Goal: Task Accomplishment & Management: Use online tool/utility

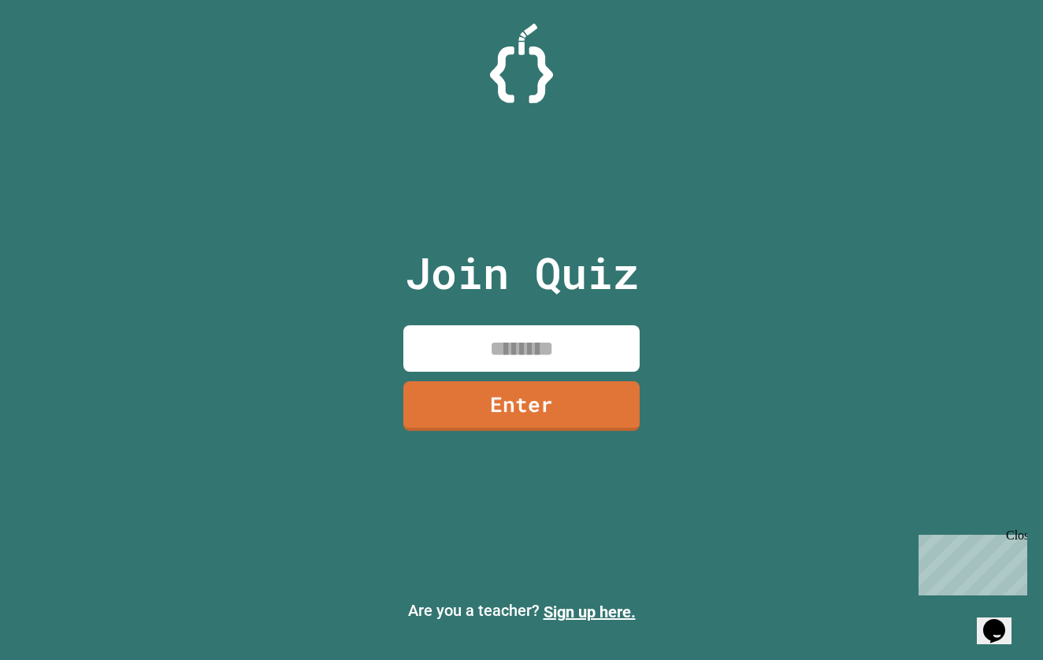
click at [509, 328] on input at bounding box center [521, 348] width 236 height 46
type input "********"
click at [603, 396] on link "Enter" at bounding box center [521, 404] width 228 height 52
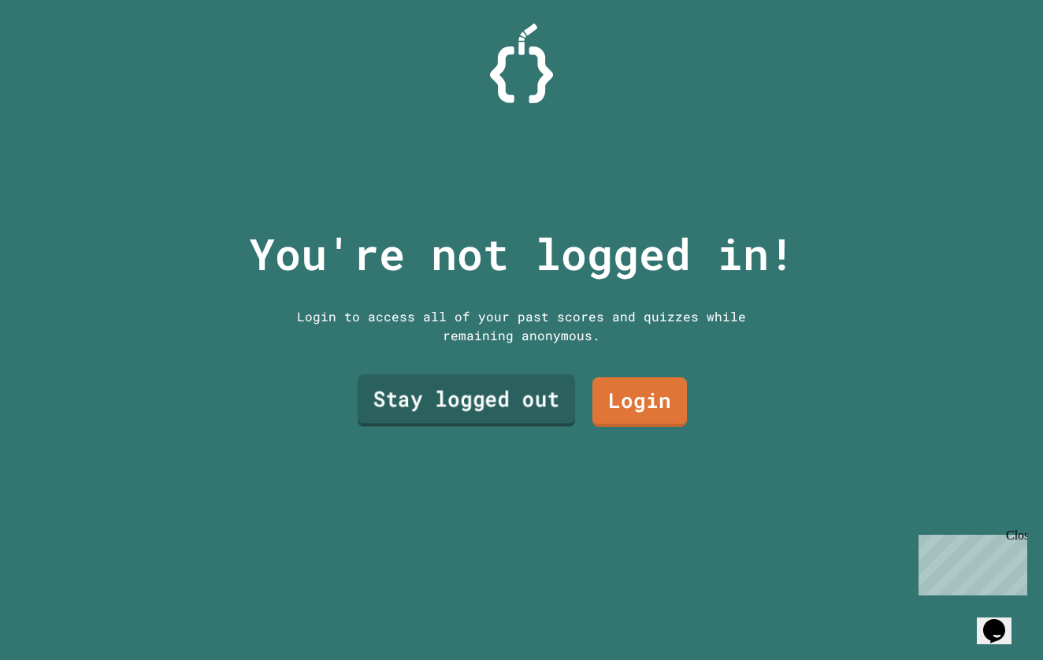
click at [486, 406] on link "Stay logged out" at bounding box center [466, 400] width 217 height 52
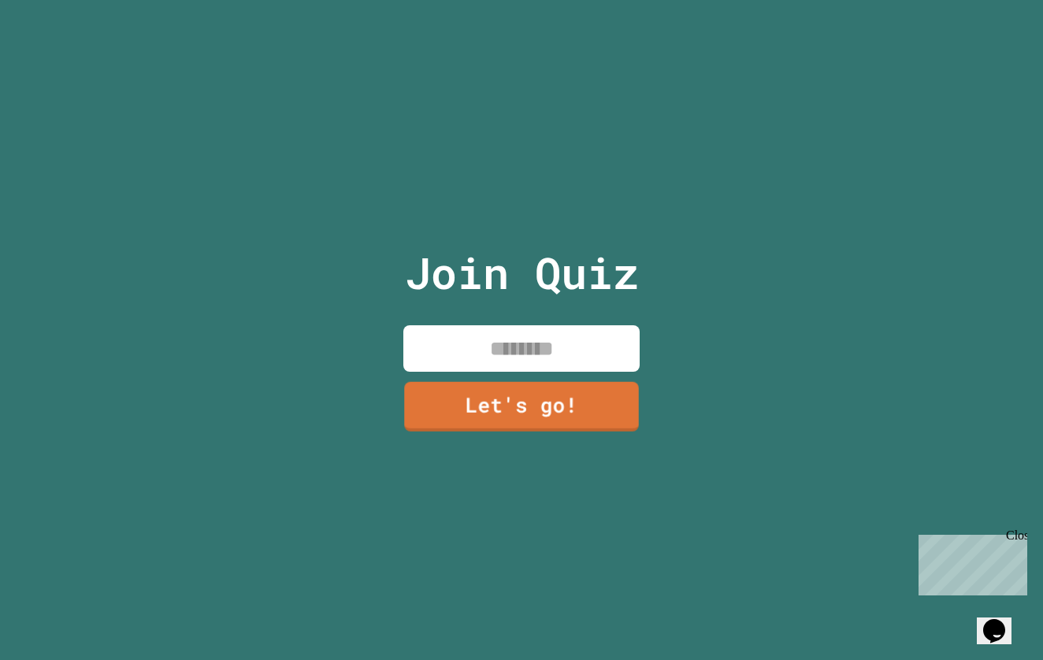
click at [532, 355] on input at bounding box center [521, 348] width 236 height 46
type input "****"
click at [541, 403] on link "Let's go!" at bounding box center [521, 405] width 238 height 52
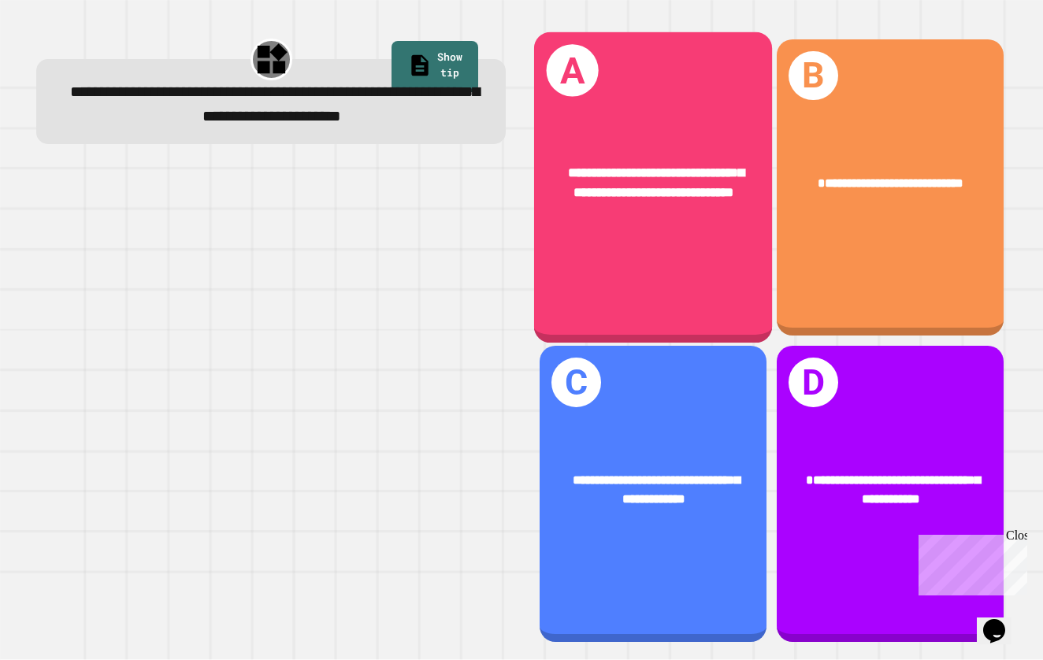
click at [715, 218] on div "**********" at bounding box center [653, 183] width 238 height 94
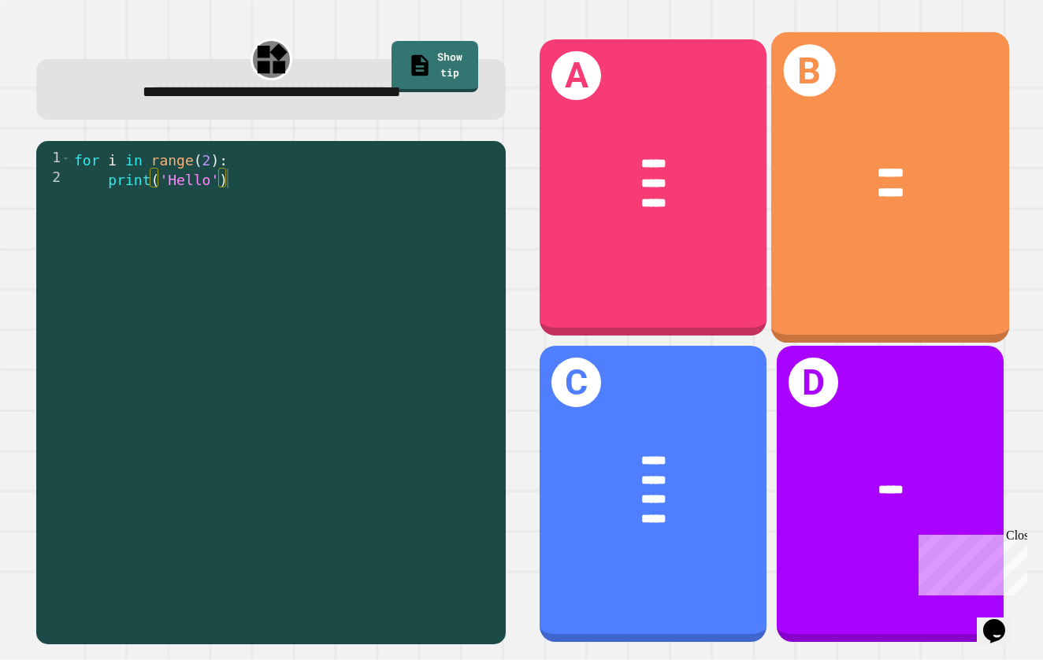
click at [869, 247] on div "B ***** *****" at bounding box center [890, 186] width 238 height 311
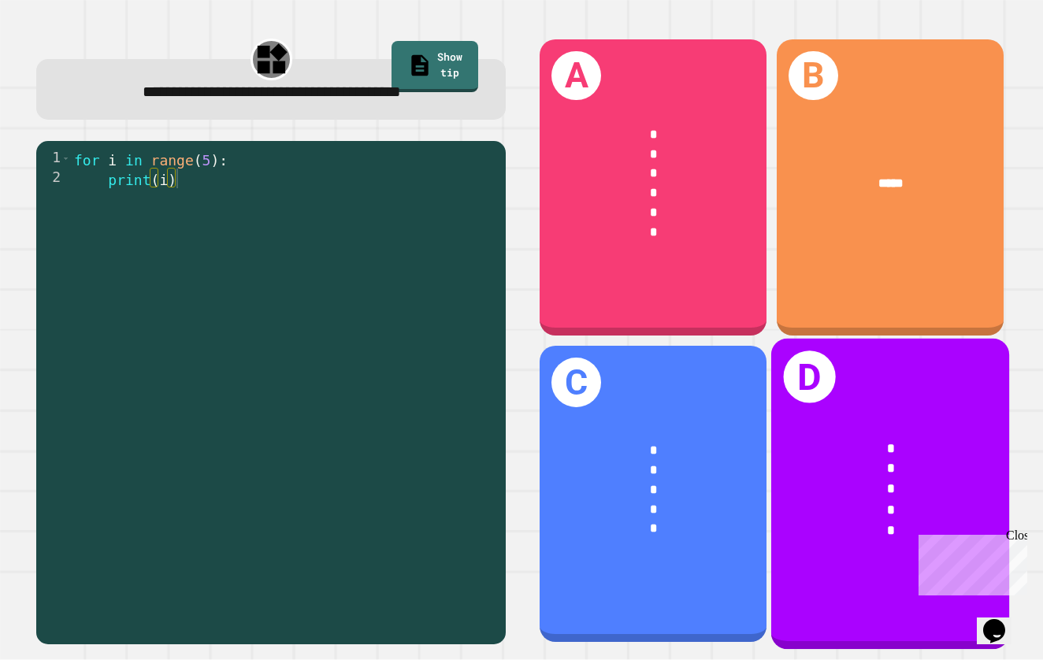
click at [881, 442] on div "*" at bounding box center [890, 449] width 184 height 20
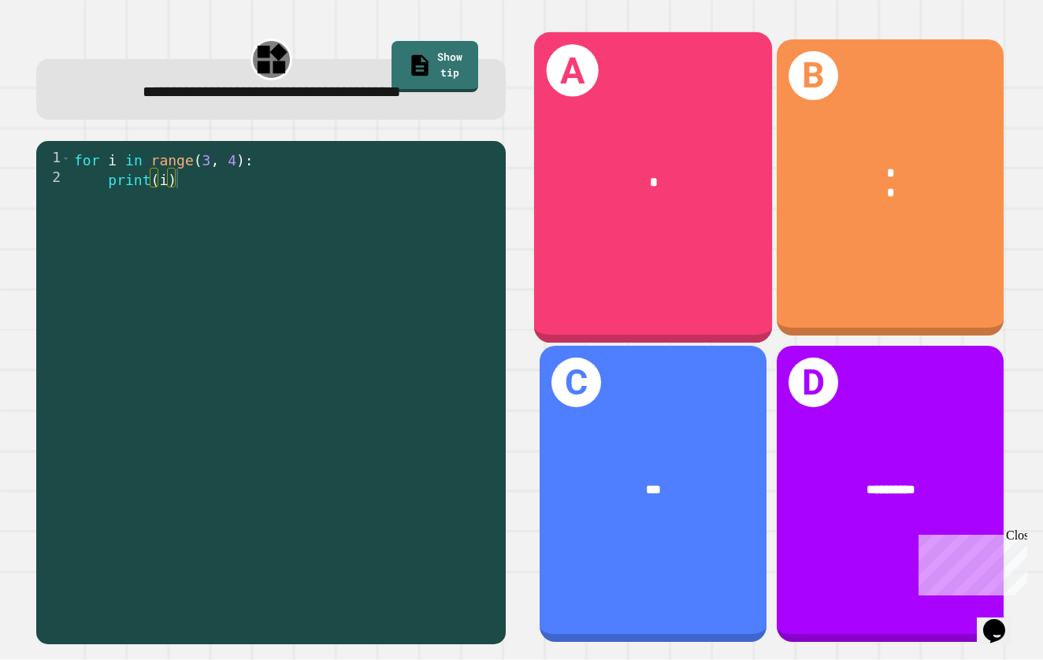
click at [653, 227] on div "A *" at bounding box center [653, 186] width 238 height 311
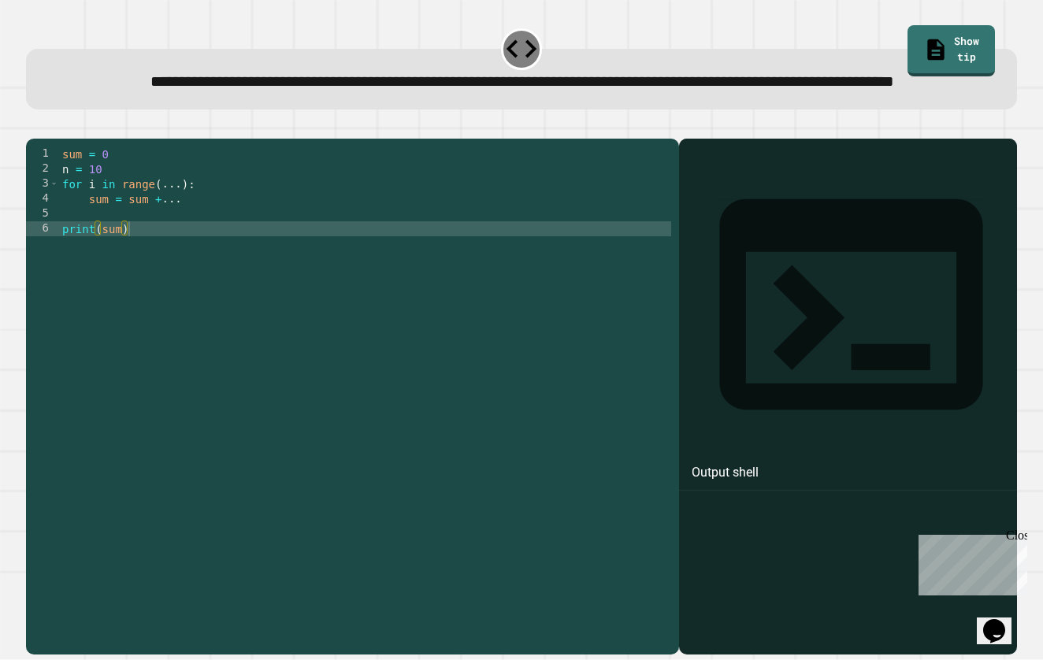
click at [192, 251] on div "sum = 0 n = 10 for i in range ( ... ) : sum = sum + ... print ( sum )" at bounding box center [365, 378] width 612 height 464
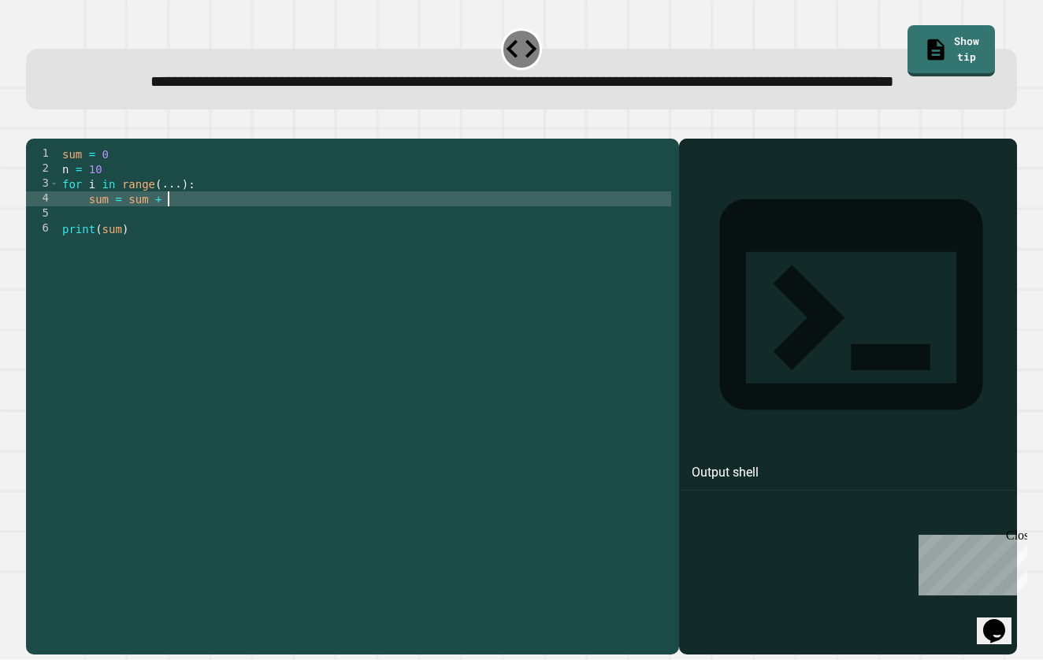
scroll to position [0, 7]
click at [181, 232] on div "sum = 0 n = 10 for i in range ( ... ) : sum = sum + n print ( sum )" at bounding box center [365, 378] width 612 height 464
type textarea "**********"
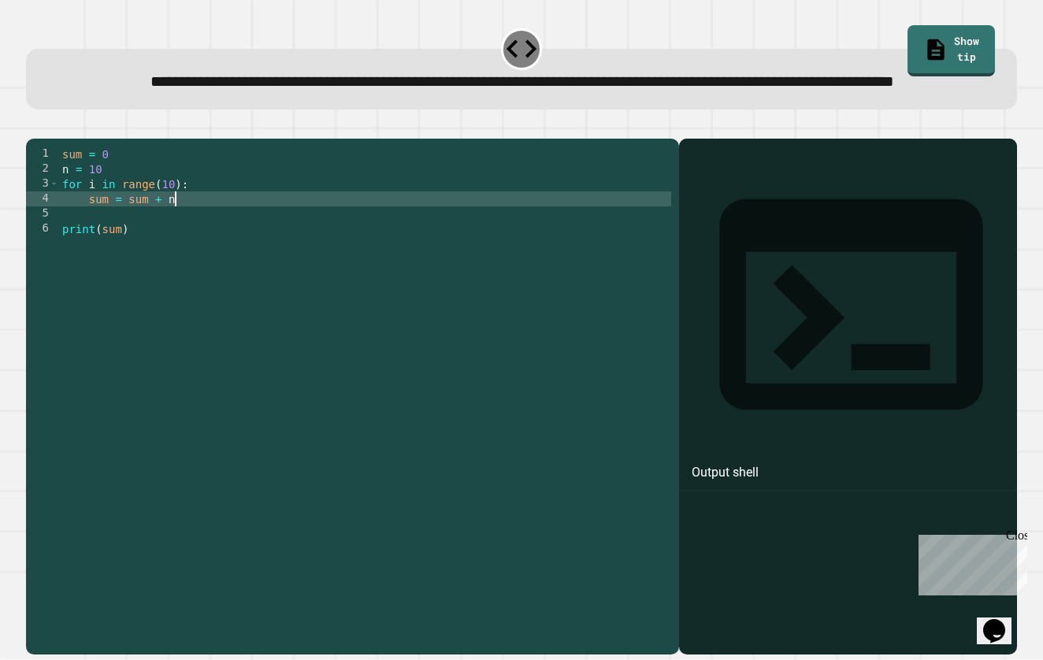
click at [47, 141] on icon "button" at bounding box center [44, 135] width 9 height 11
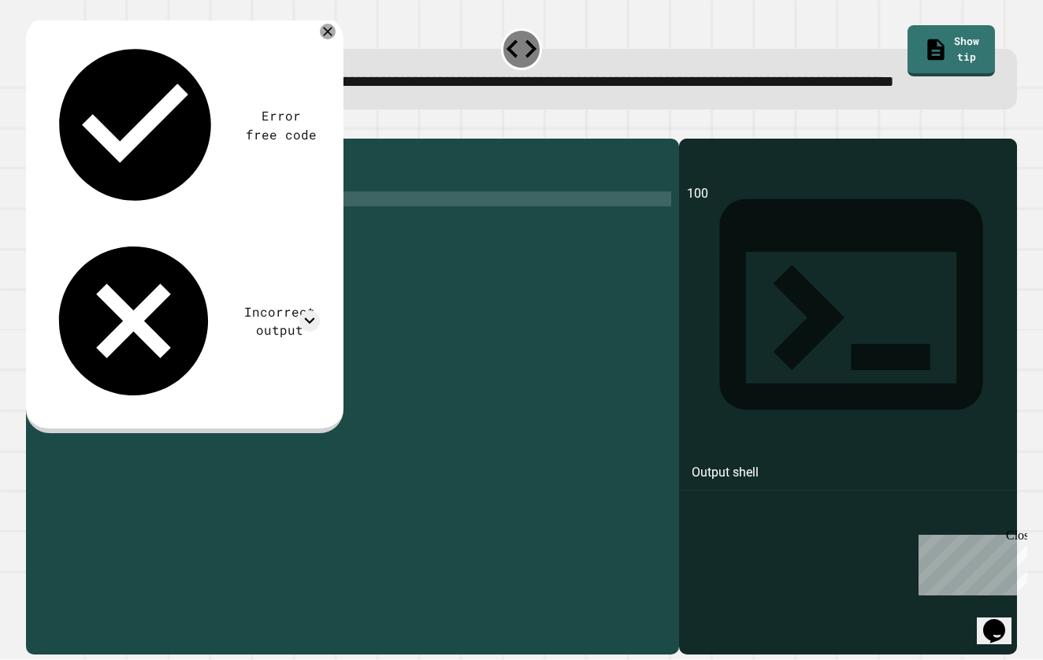
scroll to position [0, 1]
click at [108, 265] on div "sum = 0 n = 10 for i in range ( 10 ) : sum = sum + n print ( sum )" at bounding box center [365, 378] width 612 height 464
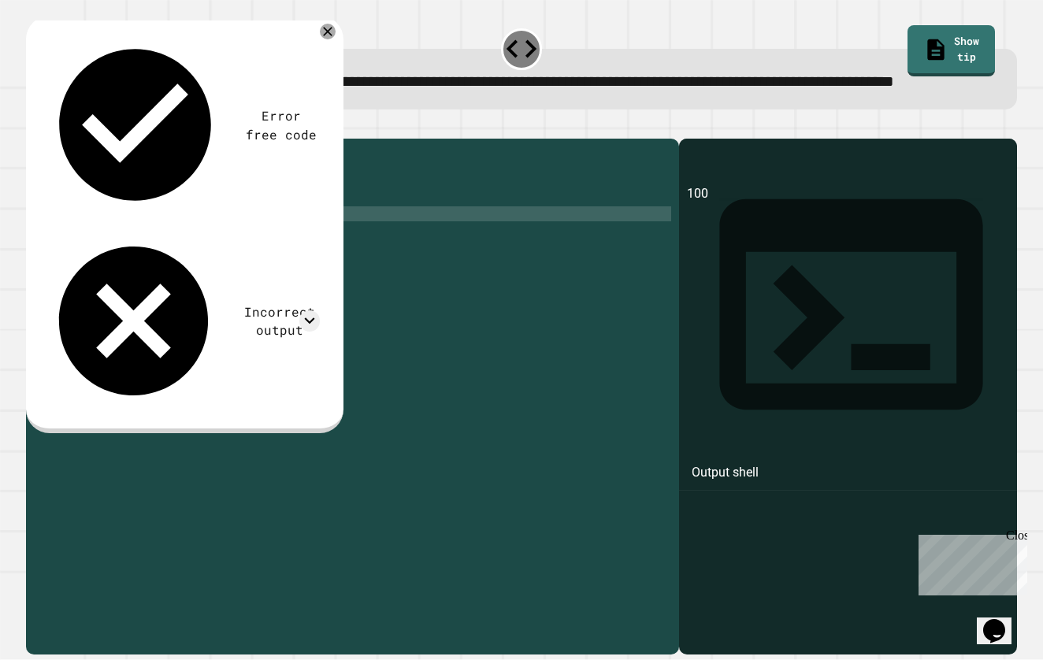
scroll to position [0, 0]
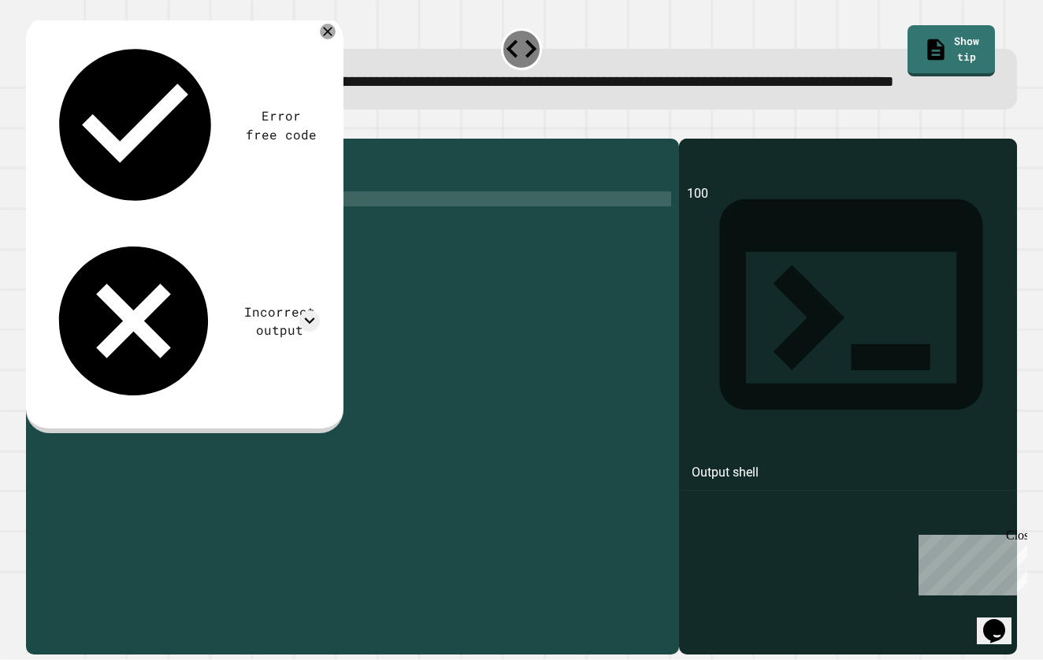
click at [65, 248] on div "sum = 0 n = 10 for i in range ( 10 ) : sum = sum + n print ( sum )" at bounding box center [365, 378] width 612 height 464
click at [49, 141] on icon "button" at bounding box center [44, 135] width 9 height 11
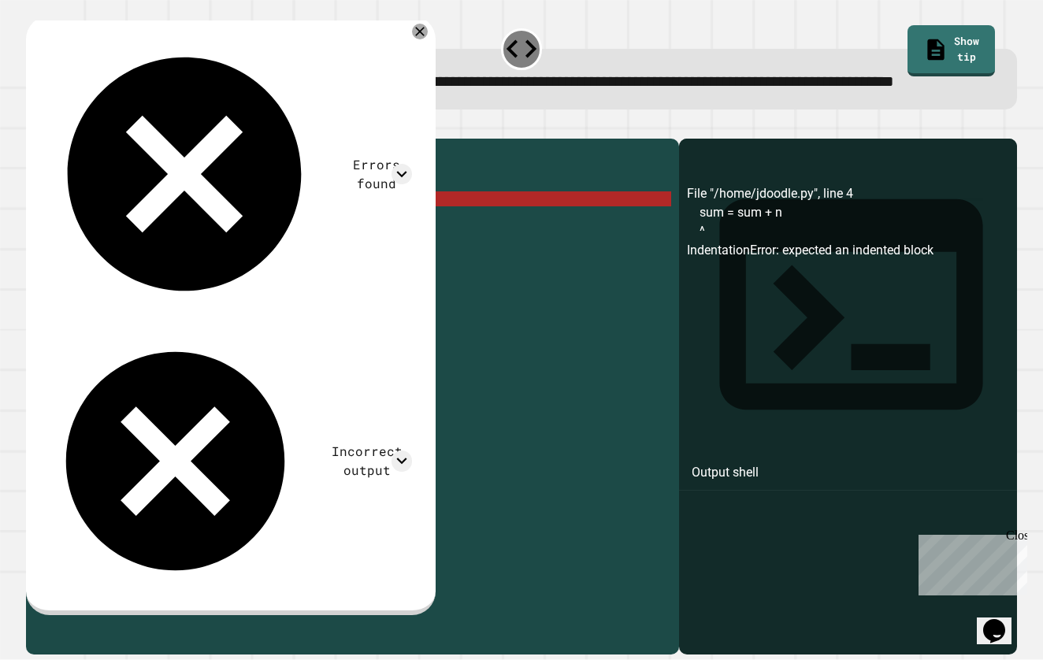
click at [57, 206] on div "4" at bounding box center [42, 198] width 33 height 15
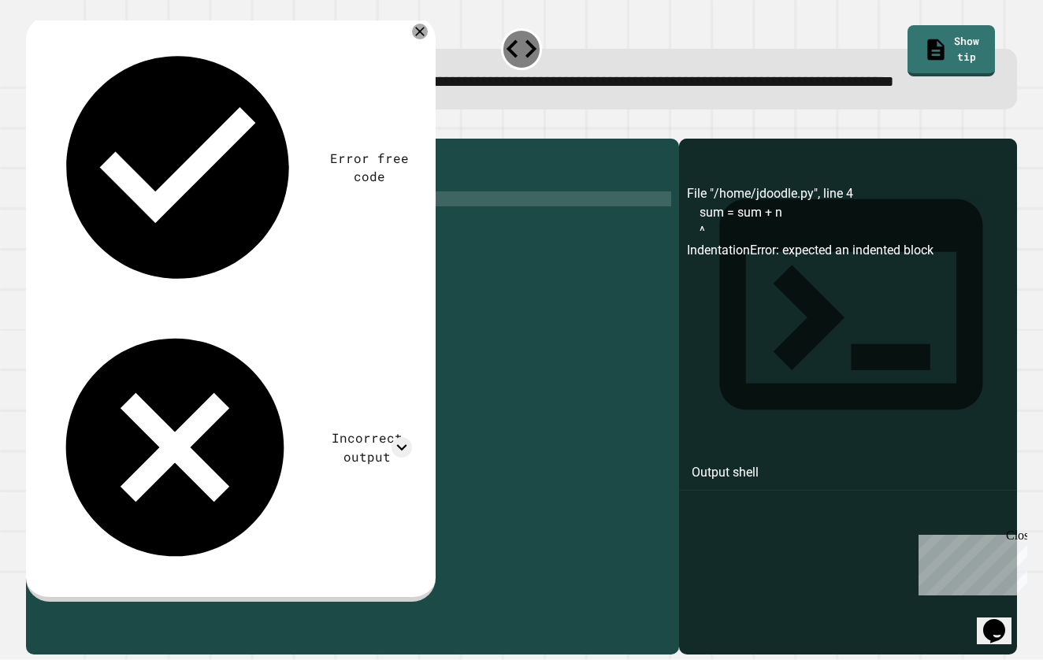
scroll to position [0, 1]
click at [49, 141] on icon "button" at bounding box center [44, 135] width 9 height 11
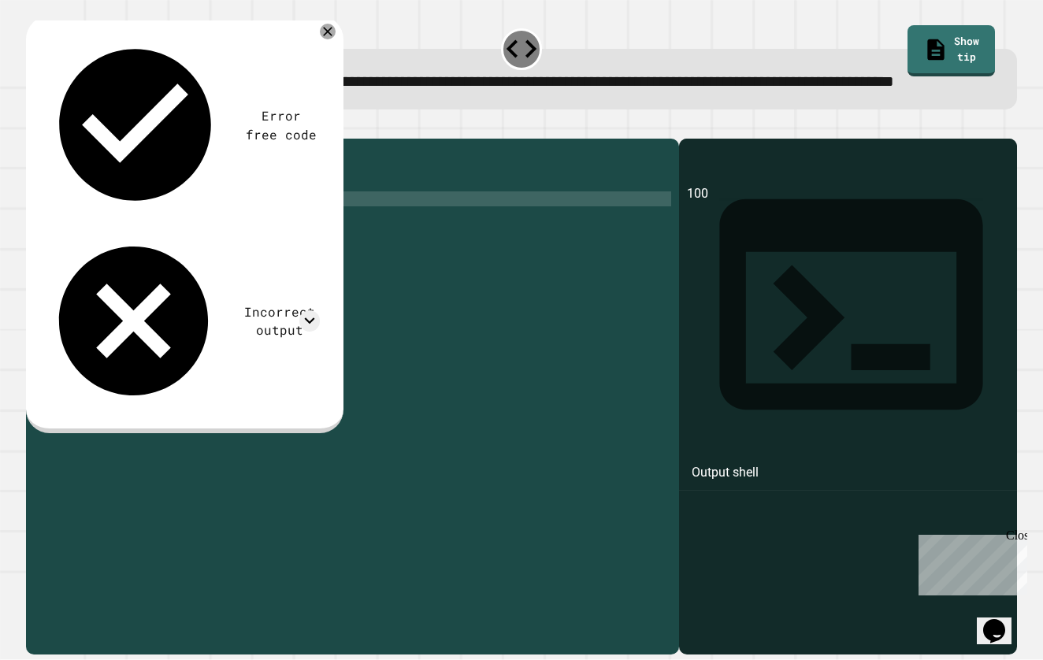
click at [122, 263] on div "sum = 0 n = 10 for i in range ( 10 ) : sum = sum + n print ( sum )" at bounding box center [365, 378] width 612 height 464
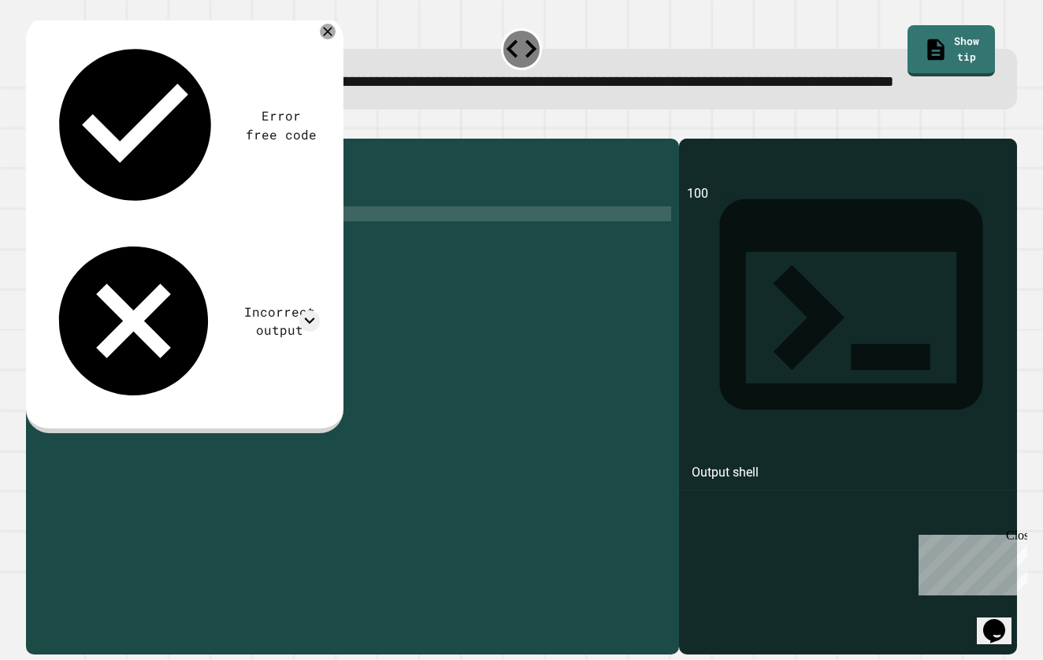
scroll to position [0, 3]
click at [80, 336] on div "sum = 0 n = 10 for i in range ( 10 ) : sum = sum + n print ( i )" at bounding box center [365, 378] width 612 height 464
click at [34, 126] on button "button" at bounding box center [34, 126] width 0 height 0
click at [108, 267] on div "sum = 0 n = 10 for i in range ( 10 ) : sum = sum + n print ( i )" at bounding box center [365, 378] width 612 height 464
click at [34, 126] on button "button" at bounding box center [34, 126] width 0 height 0
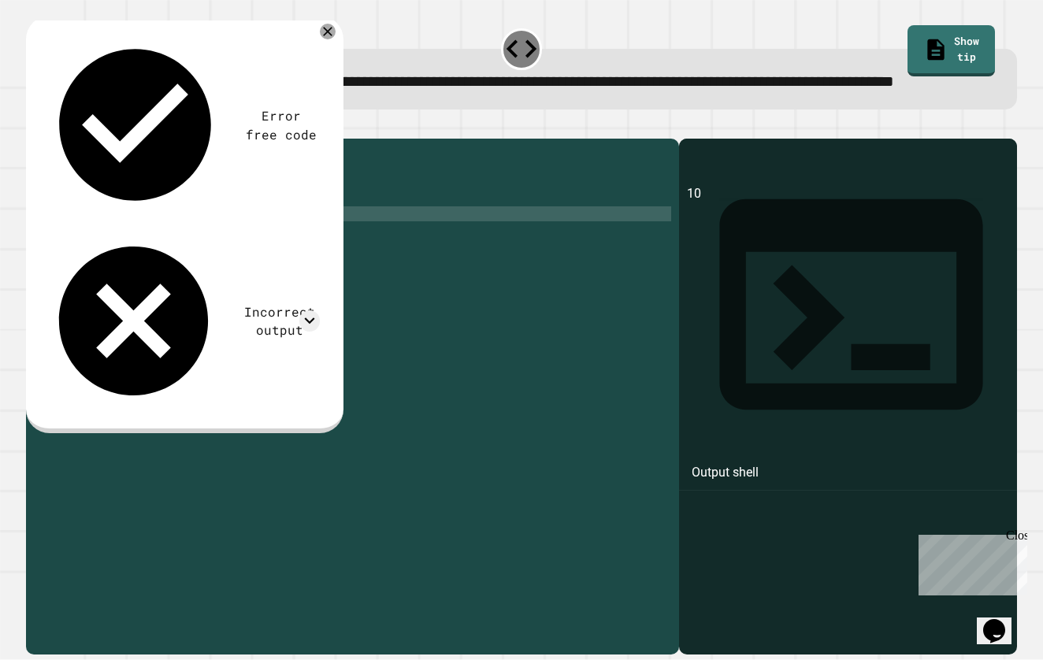
click at [111, 263] on div "sum = 0 n = 10 for i in range ( 10 ) : sum = sum + n print ( n )" at bounding box center [365, 378] width 612 height 464
click at [34, 126] on icon "button" at bounding box center [34, 126] width 0 height 0
click at [307, 310] on icon at bounding box center [309, 320] width 20 height 20
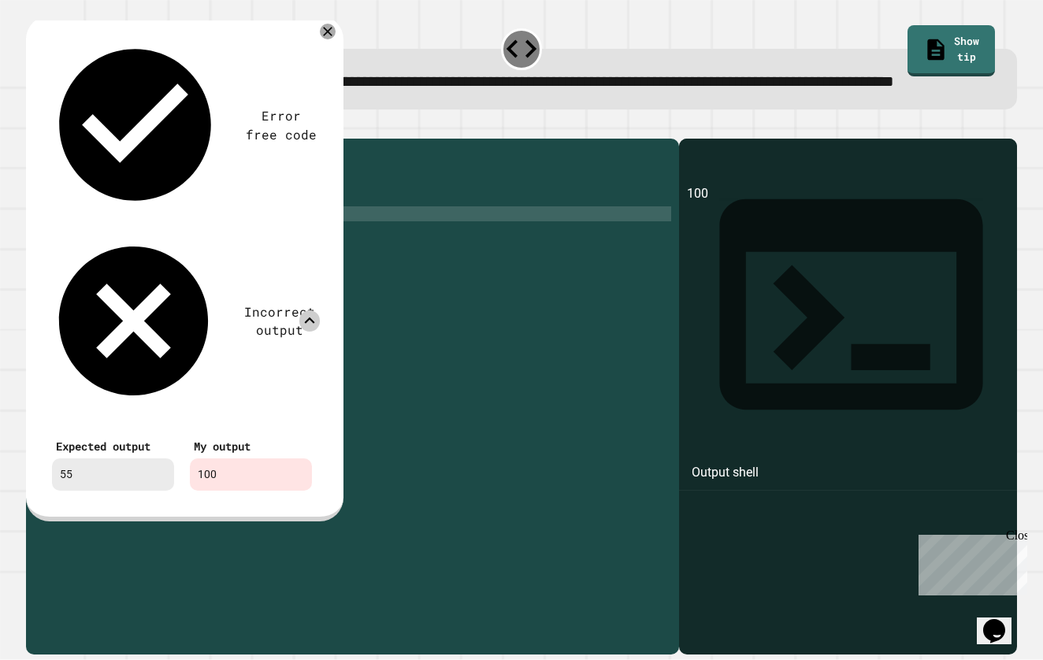
click at [155, 293] on div "sum = 0 n = 10 for i in range ( 10 ) : sum = sum + n print ( sum )" at bounding box center [365, 378] width 612 height 464
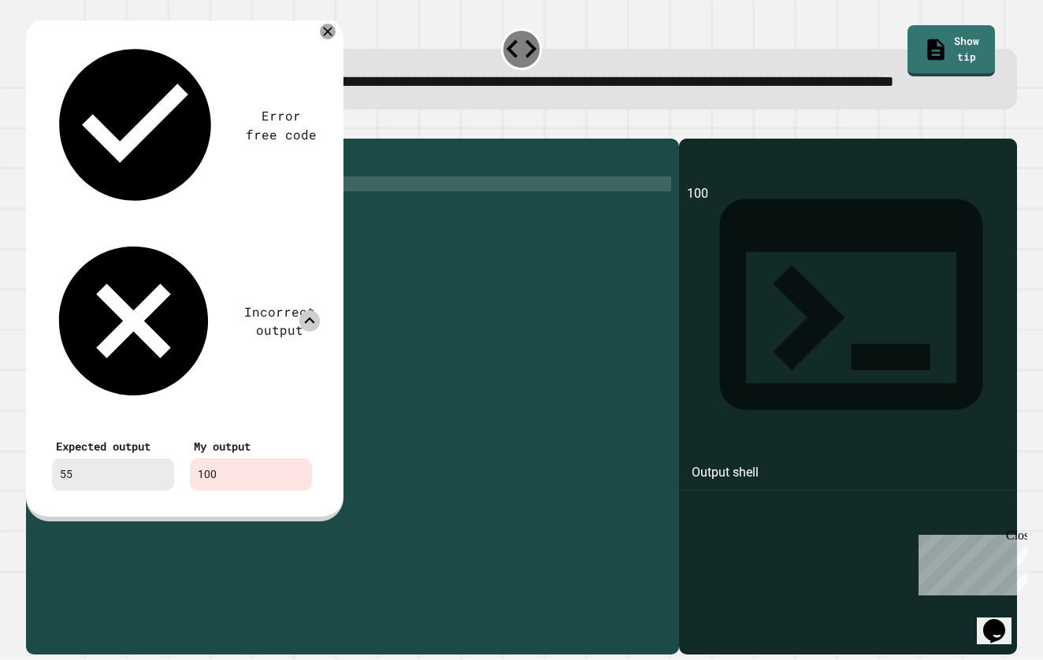
click at [172, 239] on div "sum = 0 n = 10 for i in range ( 10 ) : sum = sum + n print ( sum )" at bounding box center [365, 378] width 612 height 464
click at [216, 334] on div "sum = 0 n = 10 for i in range ( 1 ) : sum = sum + n print ( sum )" at bounding box center [365, 378] width 612 height 464
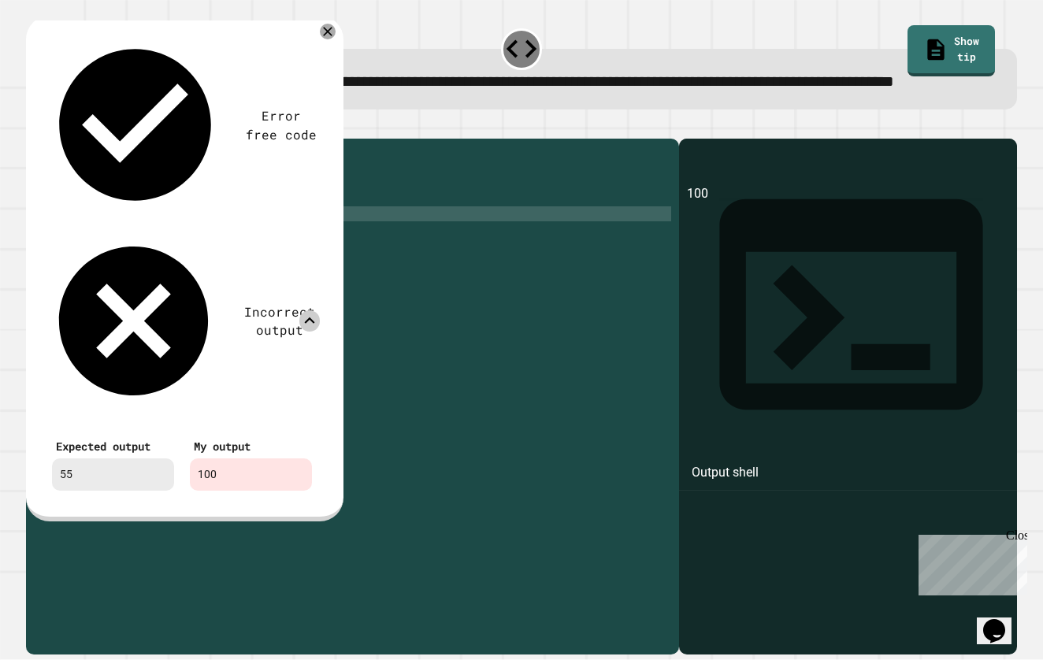
click at [170, 237] on div "sum = 0 n = 10 for i in range ( 1 ) : sum = sum + n print ( sum )" at bounding box center [365, 378] width 612 height 464
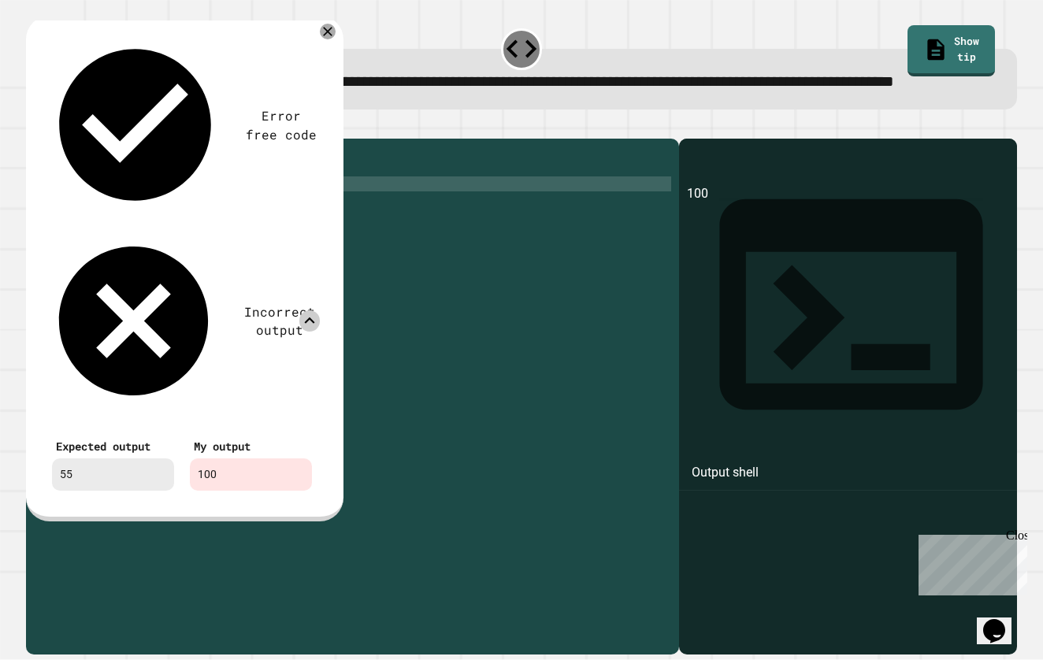
scroll to position [0, 8]
click at [159, 252] on div "sum = 0 n = 10 for i in range ( 10 ) : sum = sum + n print ( sum )" at bounding box center [365, 378] width 612 height 464
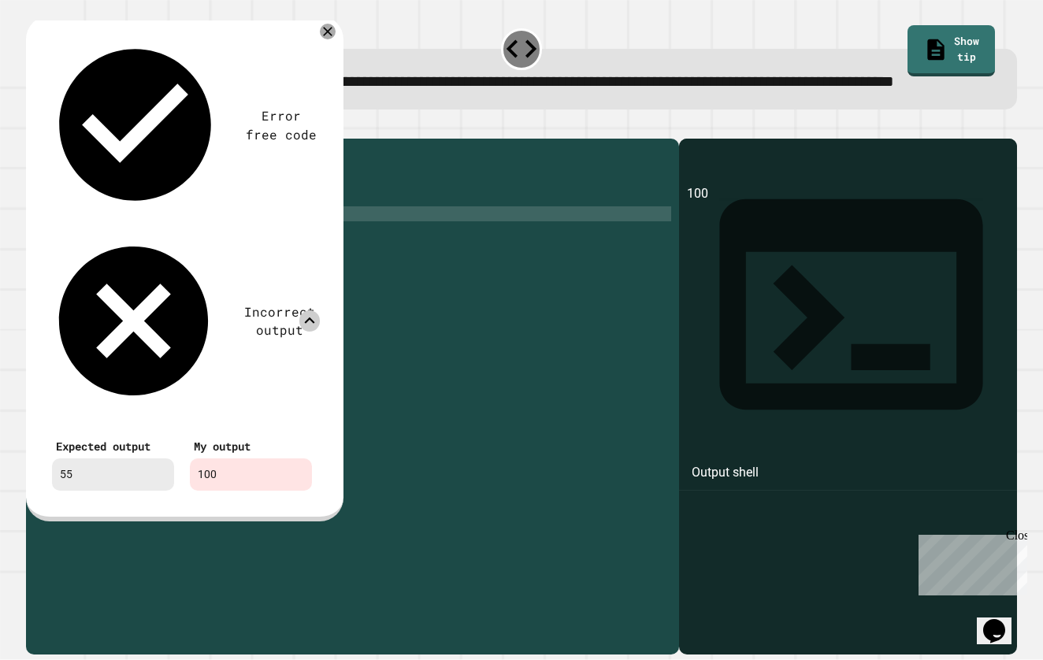
click at [125, 325] on div "sum = 0 n = 10 for i in range ( 10 ) : sum = sum + i print ( sum )" at bounding box center [365, 378] width 612 height 464
click at [310, 310] on icon at bounding box center [309, 320] width 20 height 20
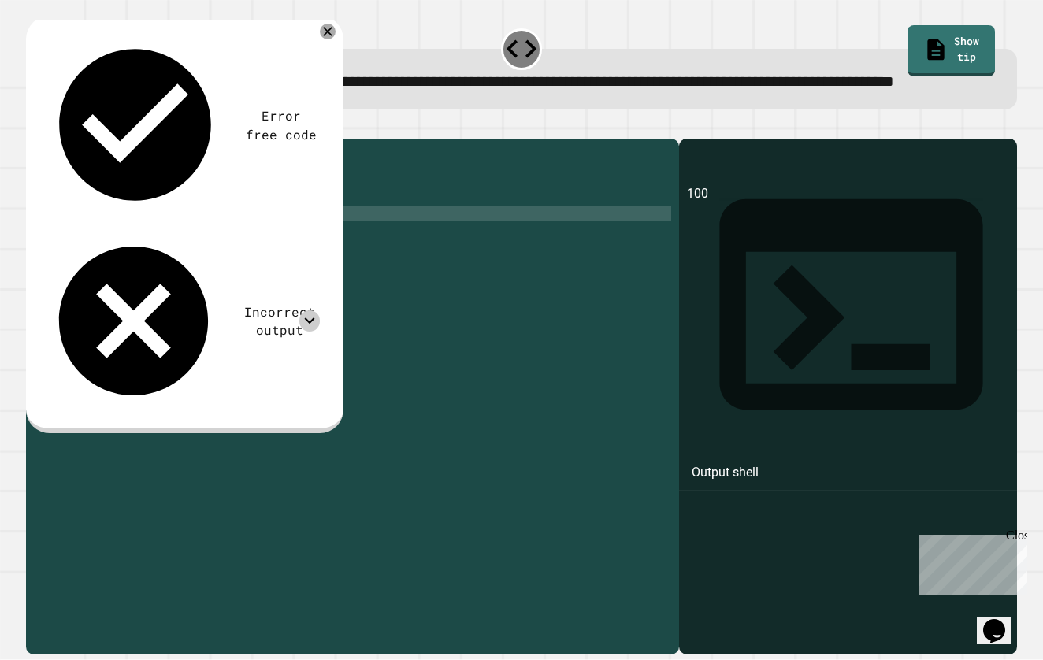
click at [34, 126] on icon "button" at bounding box center [34, 126] width 0 height 0
click at [120, 263] on div "sum = 0 n = 10 for i in range ( 10 ) : sum = sum + i print ( sum )" at bounding box center [365, 378] width 612 height 464
click at [34, 126] on icon "button" at bounding box center [34, 126] width 0 height 0
click at [156, 249] on div "sum = 0 n = 10 for i in range ( 10 ) : sum = sum + i print ( n )" at bounding box center [365, 378] width 612 height 464
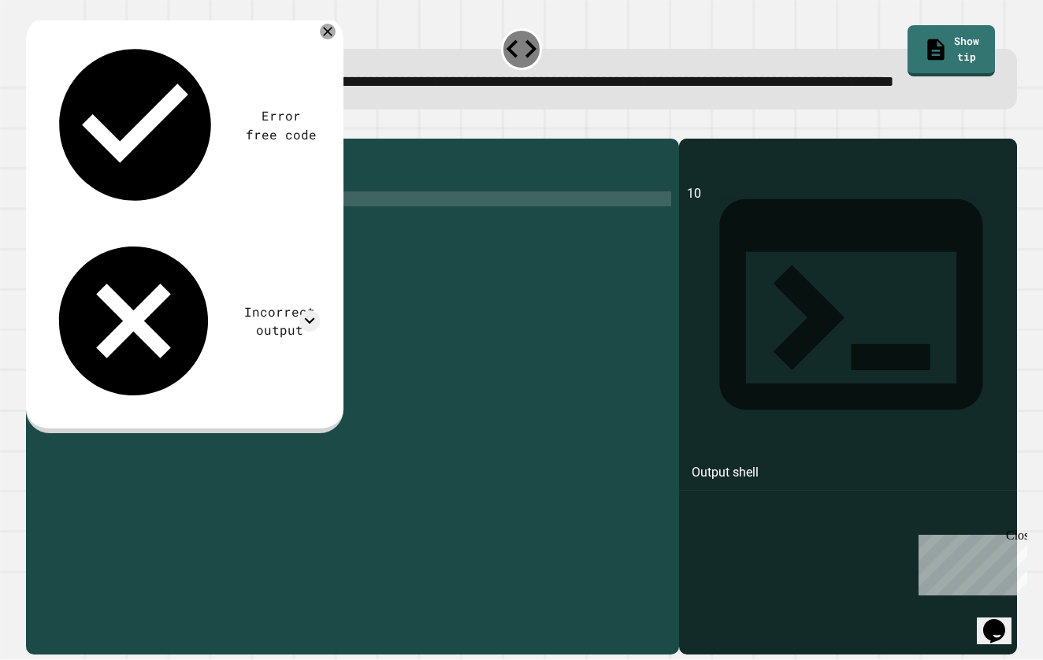
scroll to position [0, 6]
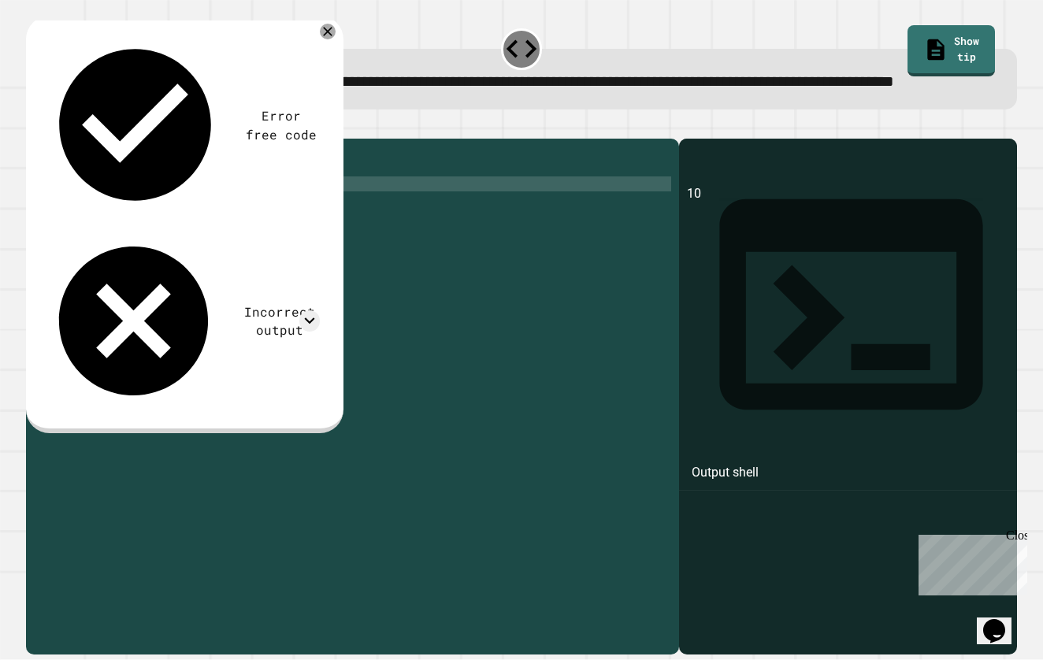
click at [175, 228] on div "sum = 0 n = 10 for i in range ( 10 ) : sum = sum + n print ( n )" at bounding box center [365, 378] width 612 height 464
type textarea "**********"
click at [34, 126] on icon "button" at bounding box center [34, 126] width 0 height 0
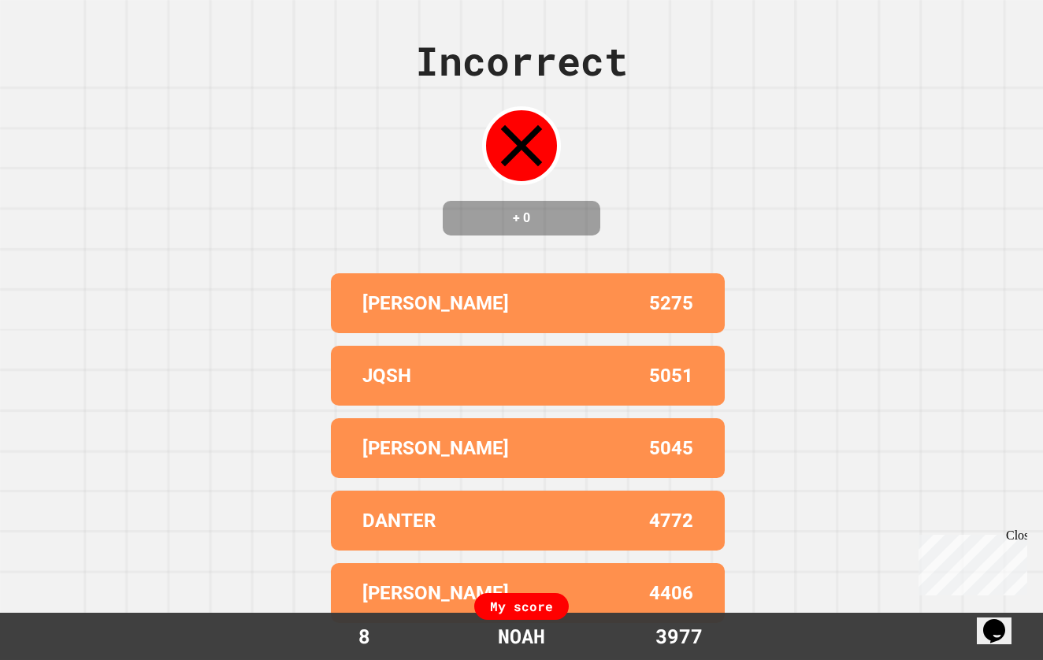
scroll to position [0, 0]
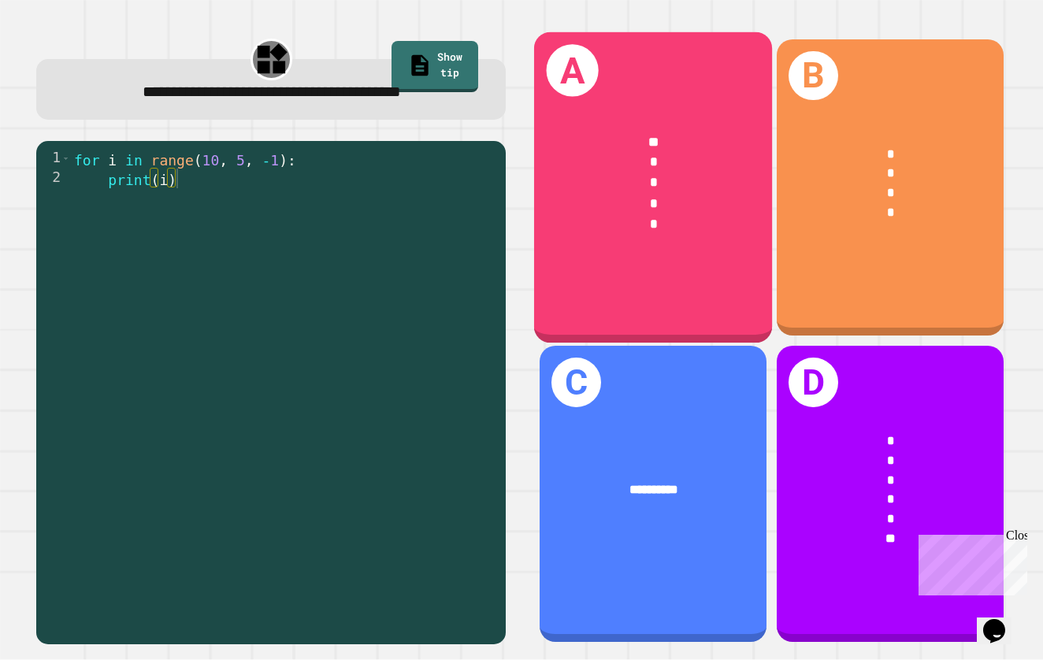
click at [685, 254] on div "** * * * *" at bounding box center [653, 183] width 238 height 155
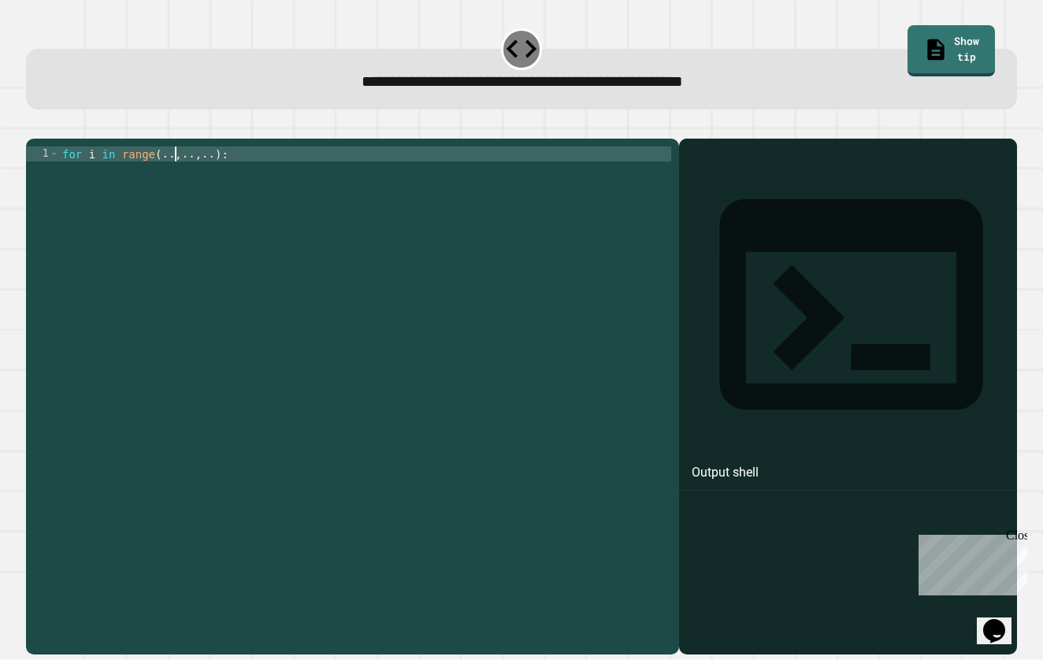
click at [173, 177] on div "for i in range ( .. , .. , .. ) :" at bounding box center [365, 393] width 613 height 494
type textarea "**********"
click at [249, 177] on div "for i in range ( 10 , 1 , 1 ) :" at bounding box center [365, 393] width 612 height 494
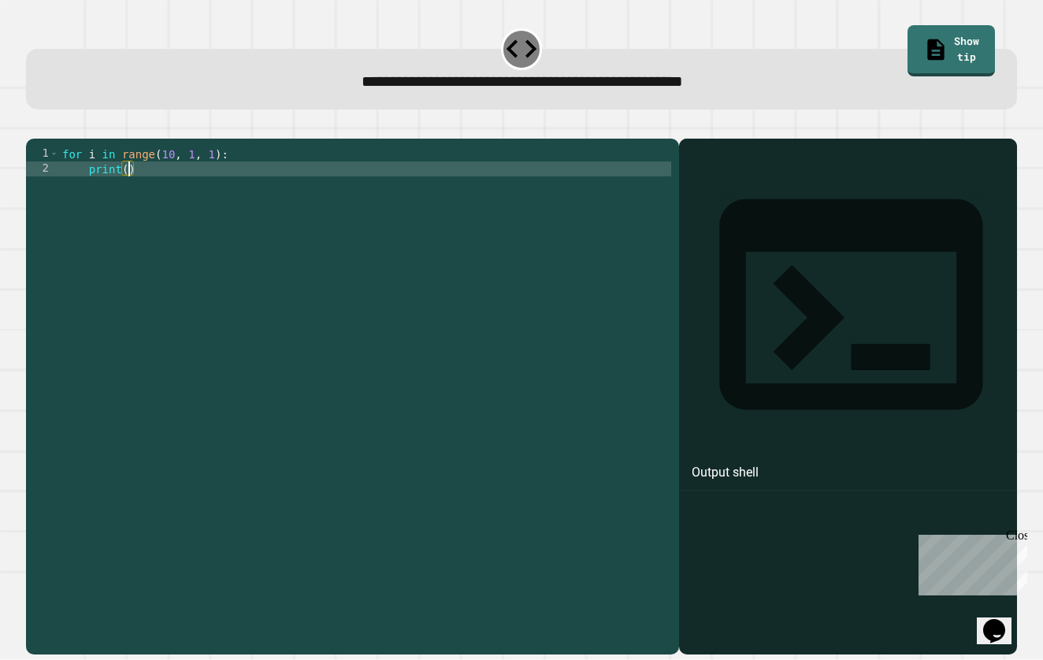
scroll to position [0, 5]
click at [206, 177] on div "for i in range ( 10 , 1 , 1 ) : print ( i )" at bounding box center [365, 393] width 612 height 494
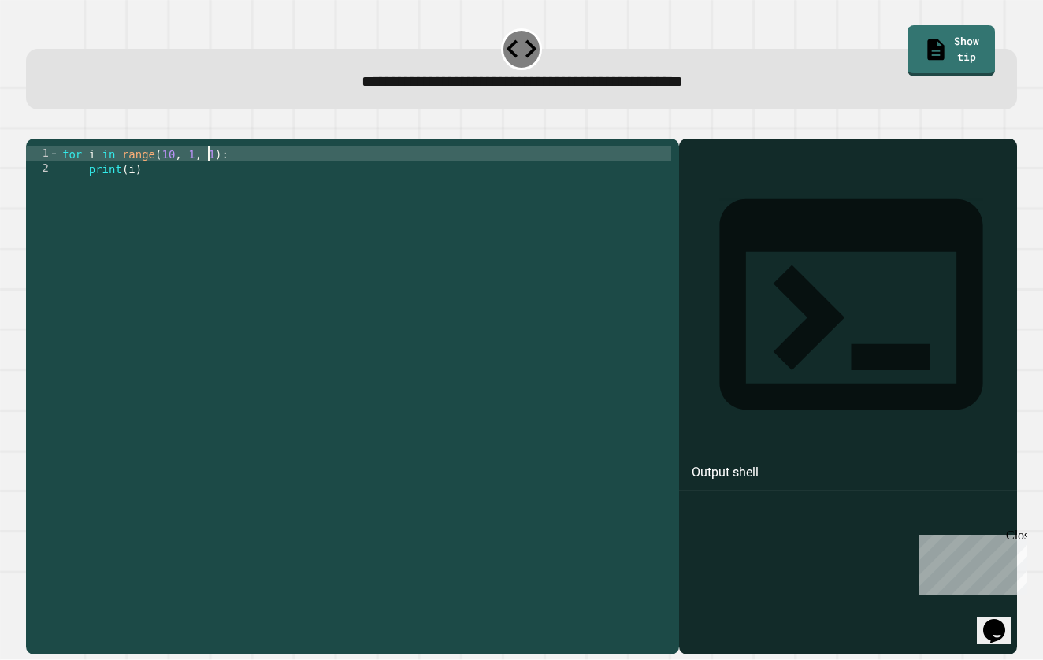
scroll to position [0, 11]
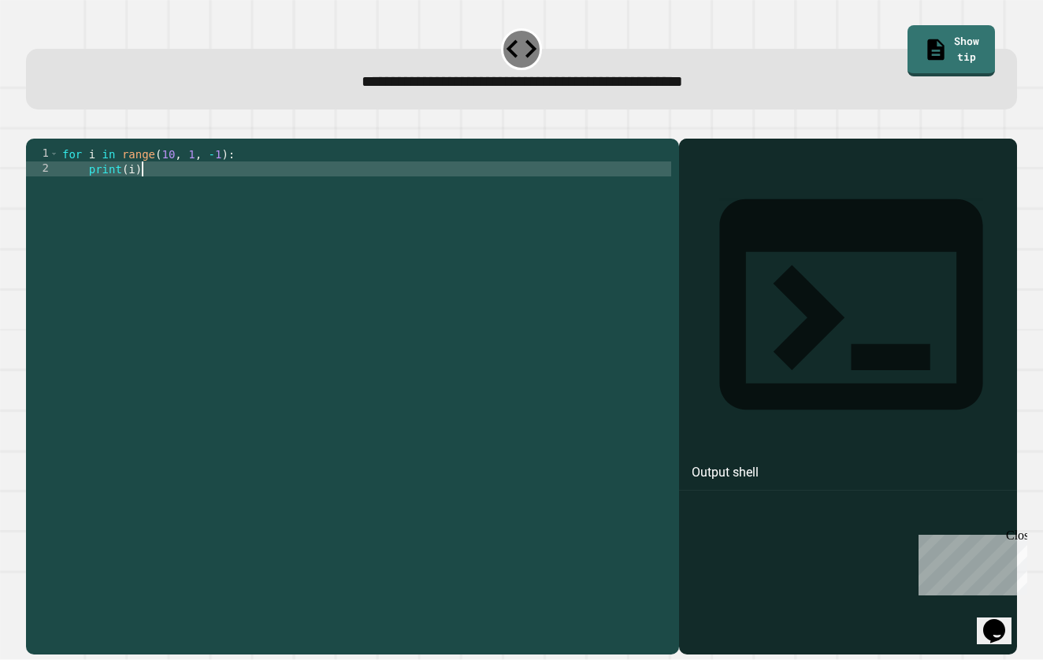
click at [157, 203] on div "for i in range ( 10 , 1 , - 1 ) : print ( i )" at bounding box center [365, 393] width 612 height 494
click at [49, 135] on icon "button" at bounding box center [44, 135] width 9 height 11
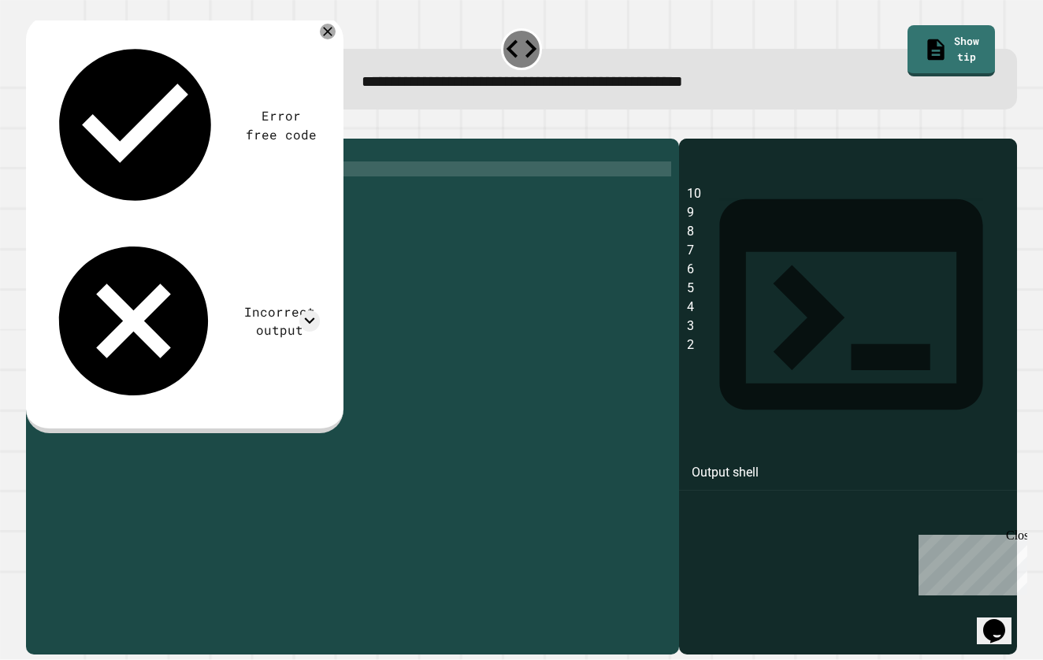
click at [173, 180] on div "for i in range ( 10 , 1 , - 1 ) : print ( i )" at bounding box center [365, 393] width 612 height 494
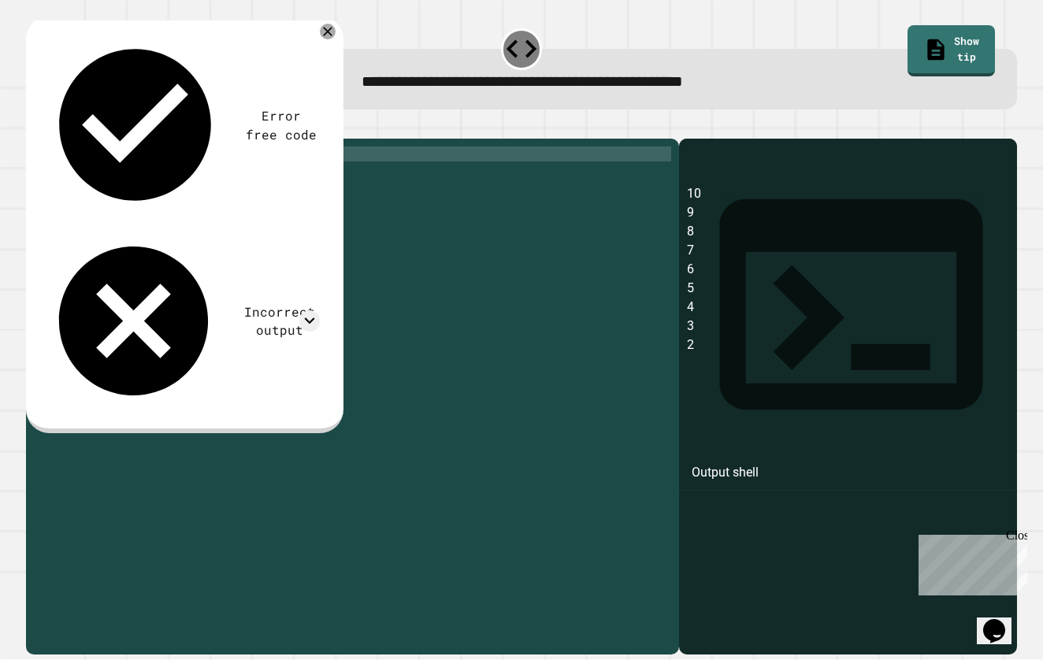
scroll to position [0, 8]
click at [34, 126] on icon "button" at bounding box center [34, 126] width 0 height 0
click at [171, 181] on div "for i in range ( 11 , 1 , - 1 ) : print ( i )" at bounding box center [365, 393] width 612 height 494
click at [215, 181] on div "for i in range ( 10 , 1 , - 1 ) : print ( i )" at bounding box center [365, 393] width 612 height 494
click at [224, 179] on div "for i in range ( 10 , 1 , - 1 ) : print ( i )" at bounding box center [365, 393] width 612 height 494
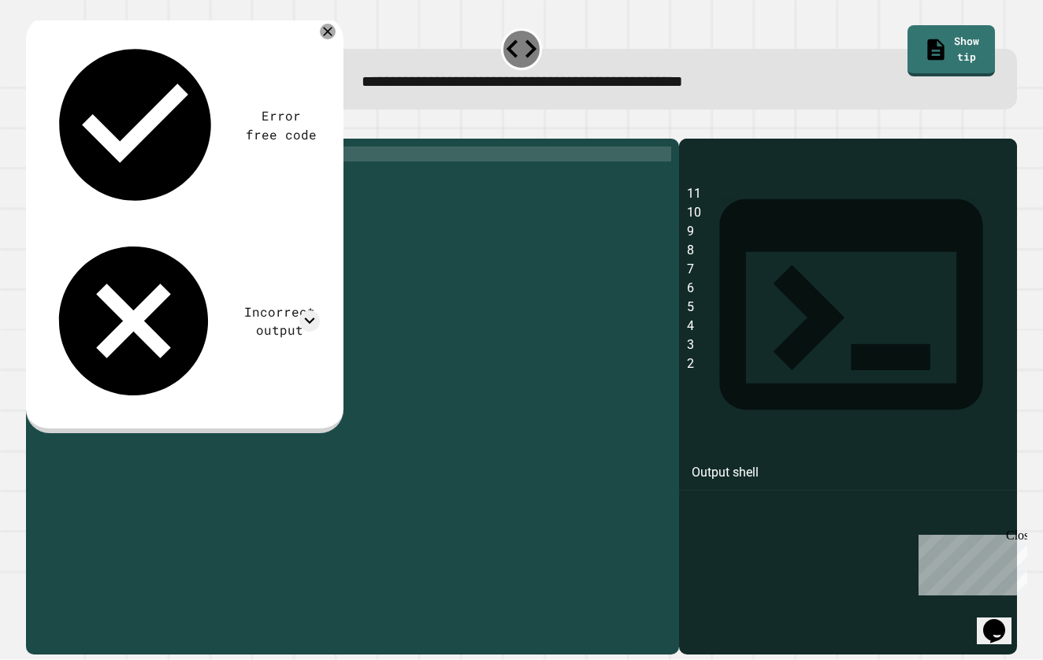
scroll to position [0, 10]
click at [34, 126] on button "button" at bounding box center [34, 126] width 0 height 0
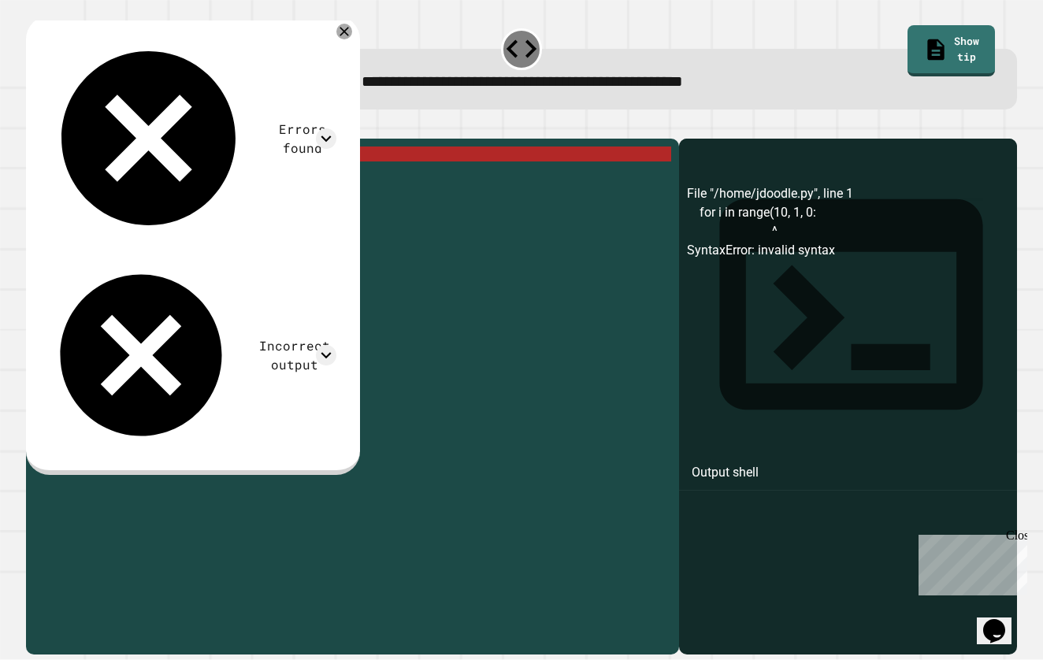
click at [204, 177] on div "for i in range ( 10 , 1 , 0 : print ( i )" at bounding box center [365, 393] width 612 height 494
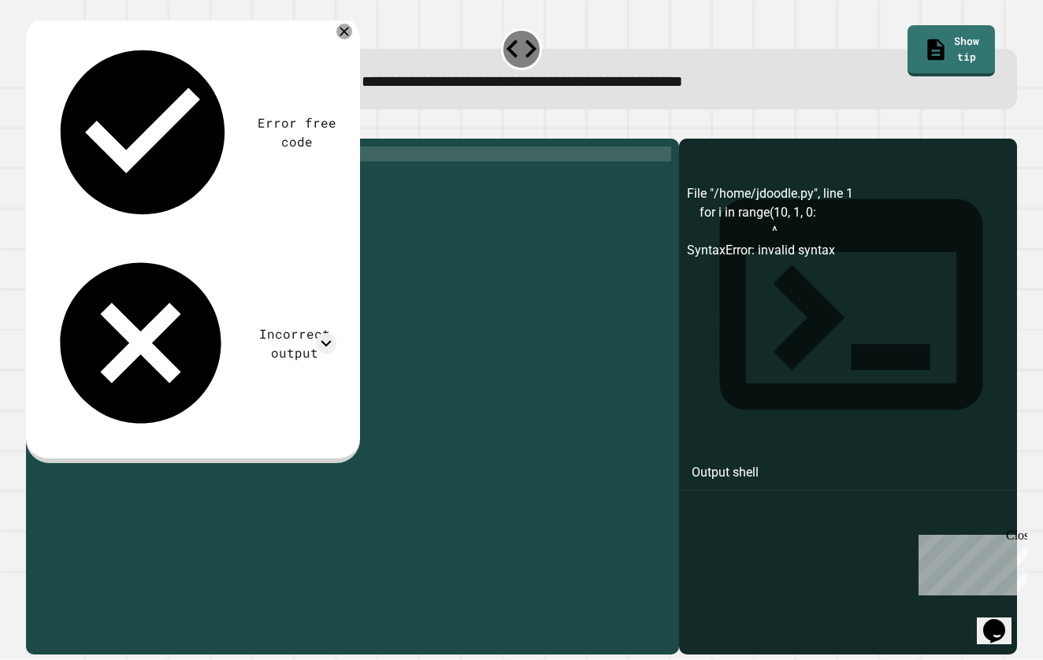
scroll to position [0, 11]
click at [34, 126] on icon "button" at bounding box center [34, 126] width 0 height 0
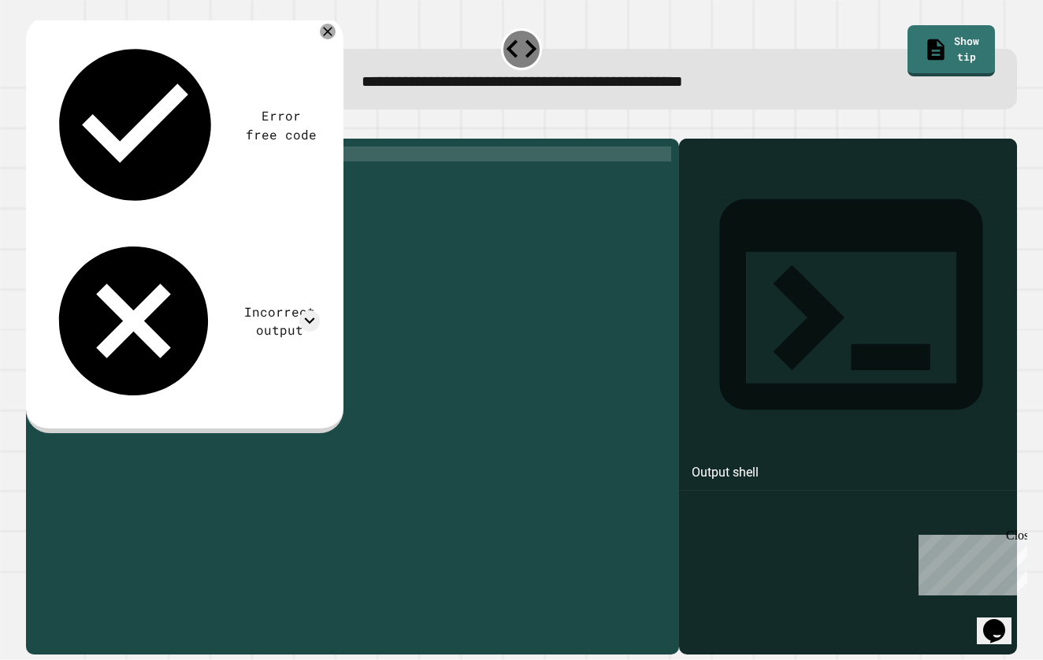
click at [195, 179] on div "for i in range ( 10 , 1 , 1 ) : print ( i )" at bounding box center [365, 393] width 612 height 494
click at [34, 126] on icon "button" at bounding box center [34, 126] width 0 height 0
click at [200, 178] on div "for i in range ( 10 , 11 , 1 ) : print ( i )" at bounding box center [365, 393] width 612 height 494
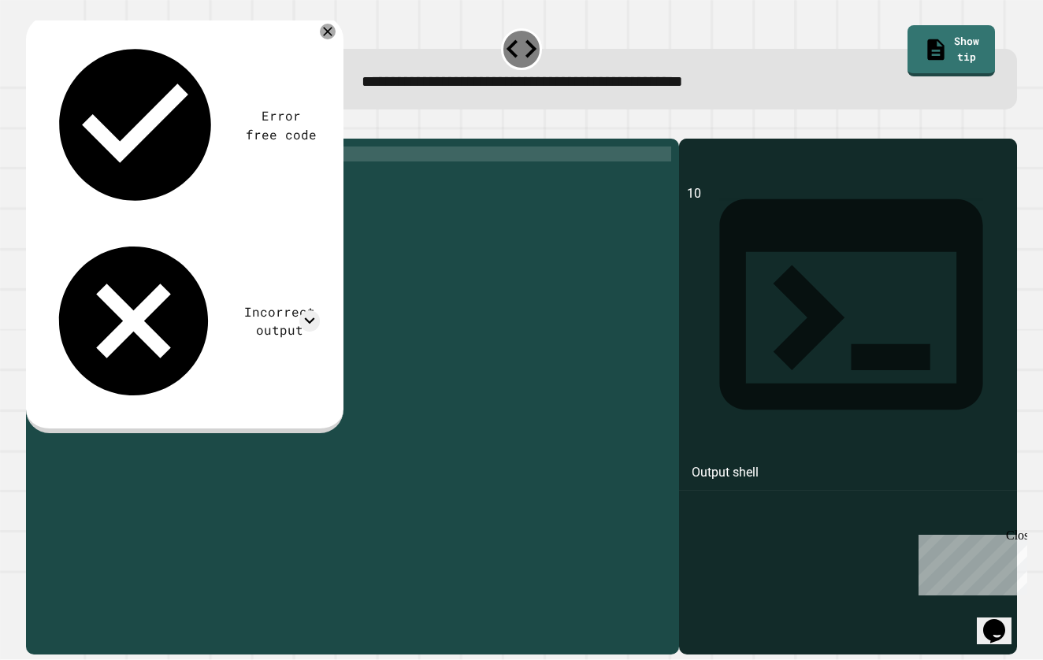
click at [48, 139] on icon "button" at bounding box center [44, 135] width 9 height 11
click at [309, 310] on icon at bounding box center [309, 320] width 20 height 20
click at [308, 310] on icon at bounding box center [309, 320] width 20 height 20
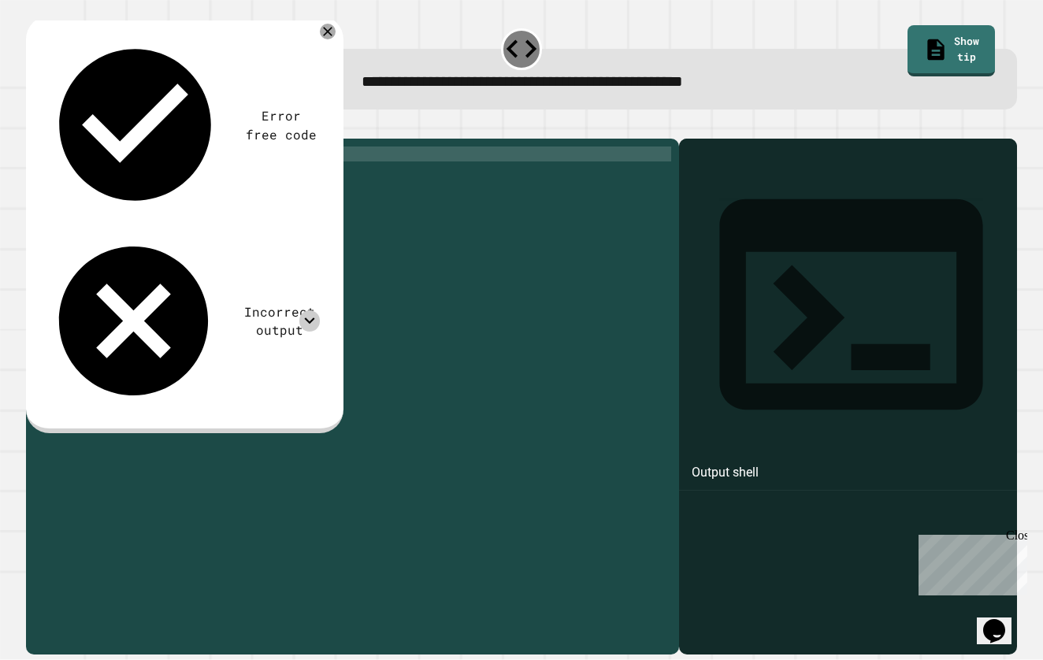
scroll to position [0, 5]
click at [188, 206] on div "for i in range ( 10 , 2 , 1 ) : print ( i )" at bounding box center [365, 393] width 612 height 494
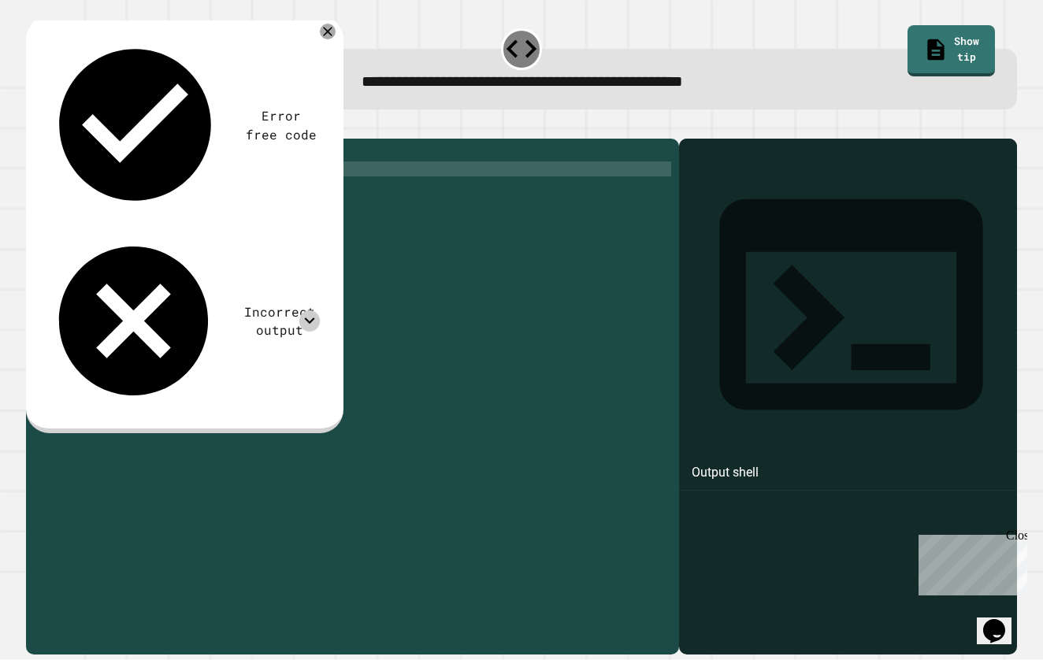
click at [198, 177] on div "for i in range ( 10 , 2 , 1 ) : print ( i )" at bounding box center [365, 393] width 612 height 494
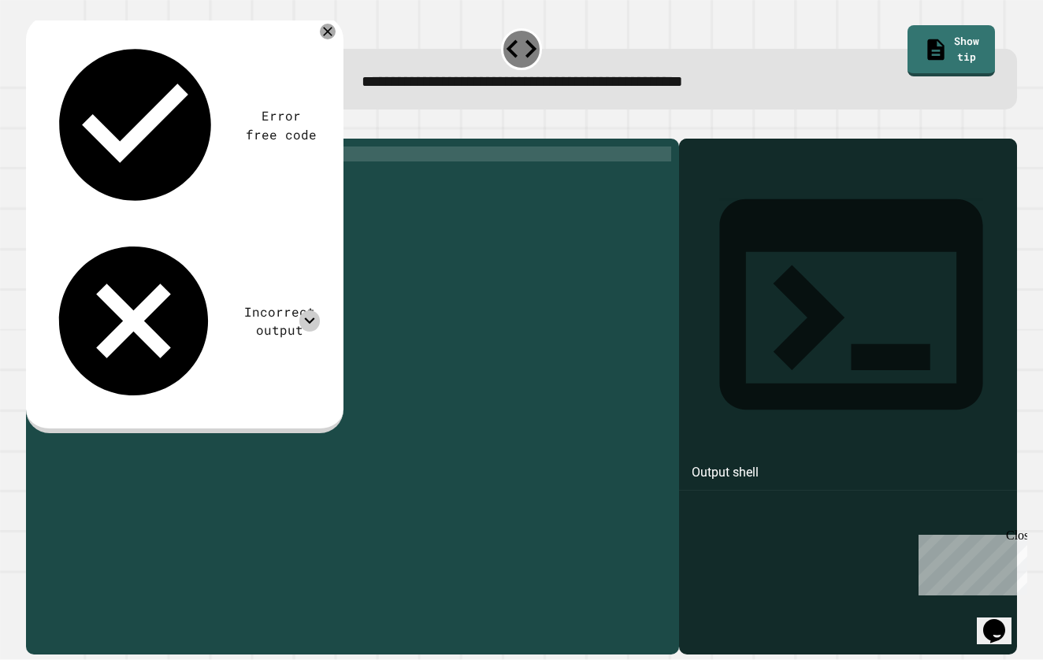
scroll to position [0, 9]
click at [183, 237] on div "for i in range ( 10 , 1 , - 1 ) : print ( i )" at bounding box center [365, 393] width 612 height 494
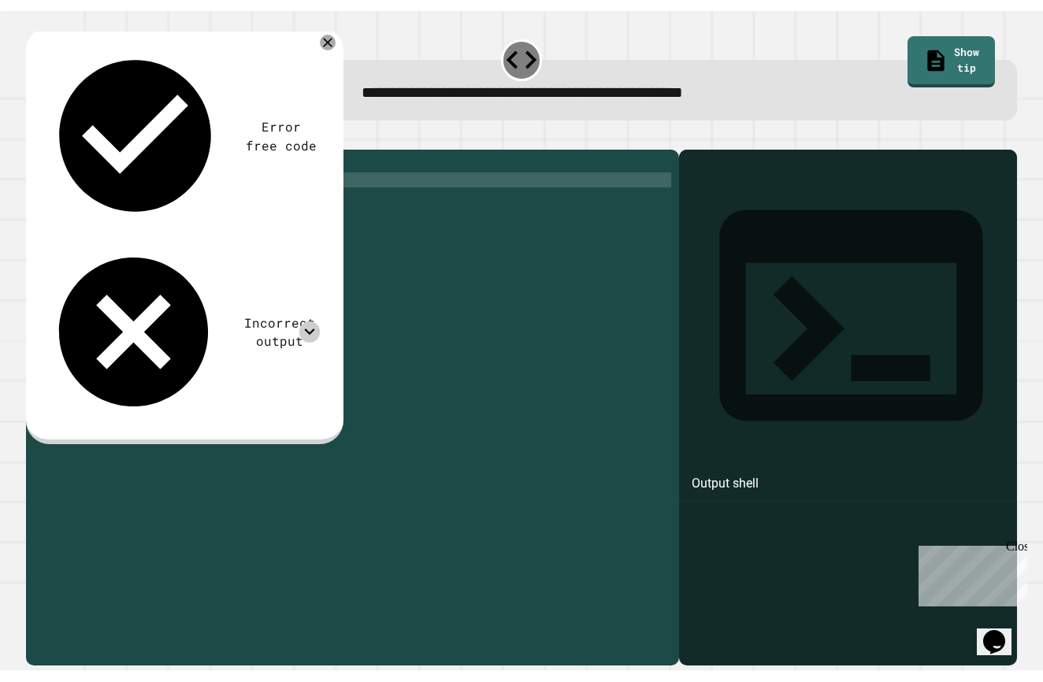
scroll to position [0, 5]
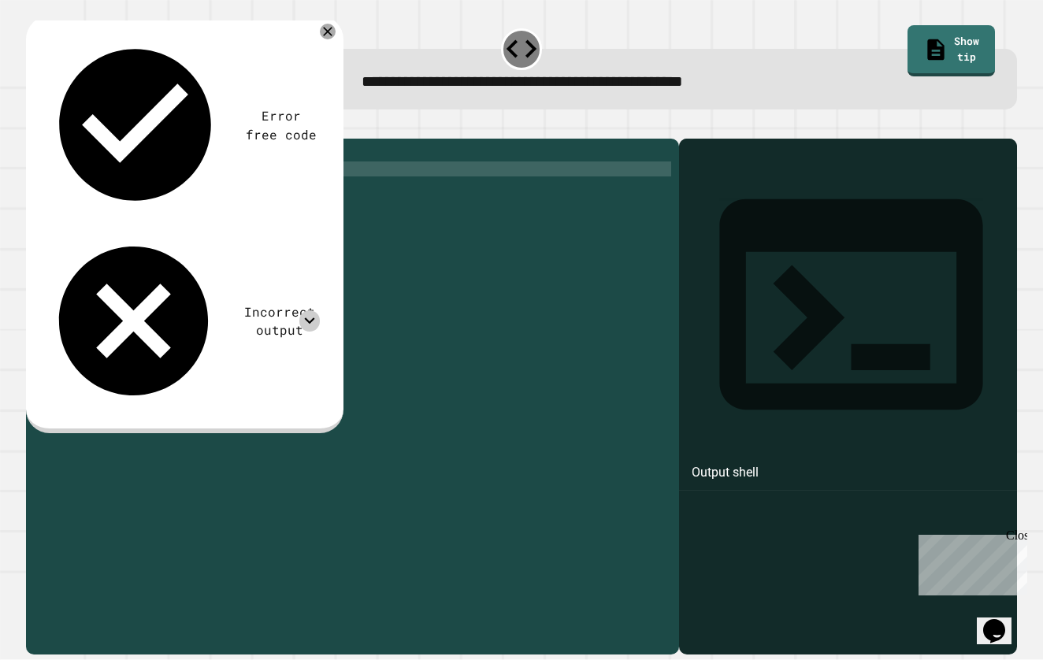
click at [34, 126] on icon "button" at bounding box center [34, 126] width 0 height 0
click at [175, 176] on div "for i in range ( 10 , 1 , - 1 ) : print ( i )" at bounding box center [365, 393] width 612 height 494
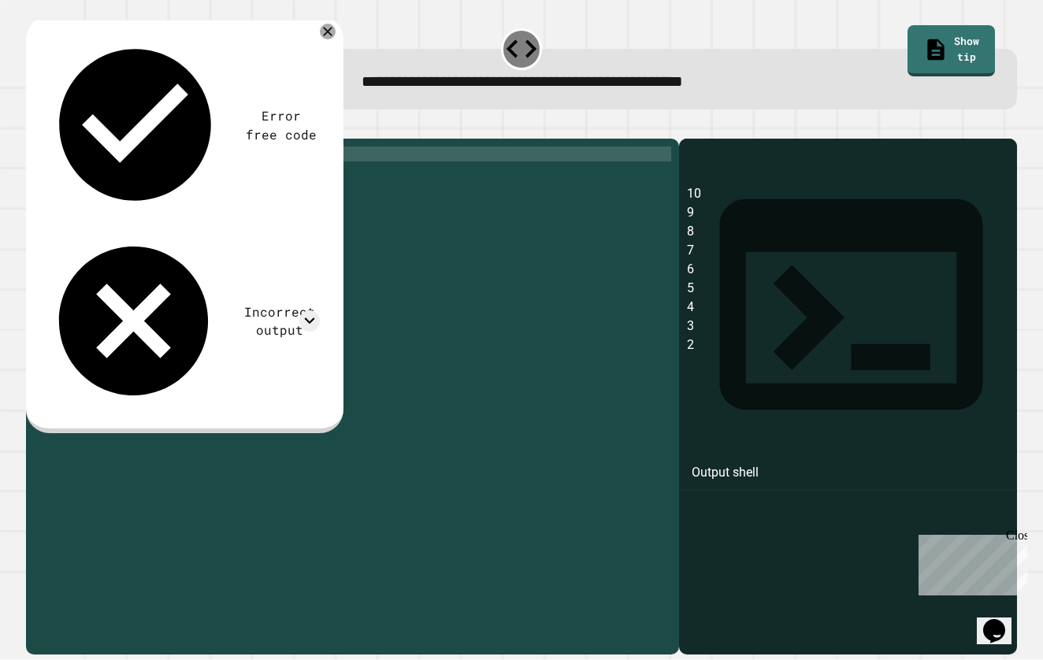
click at [194, 180] on div "for i in range ( 10 , 1 , - 1 ) : print ( i )" at bounding box center [365, 393] width 612 height 494
type textarea "**********"
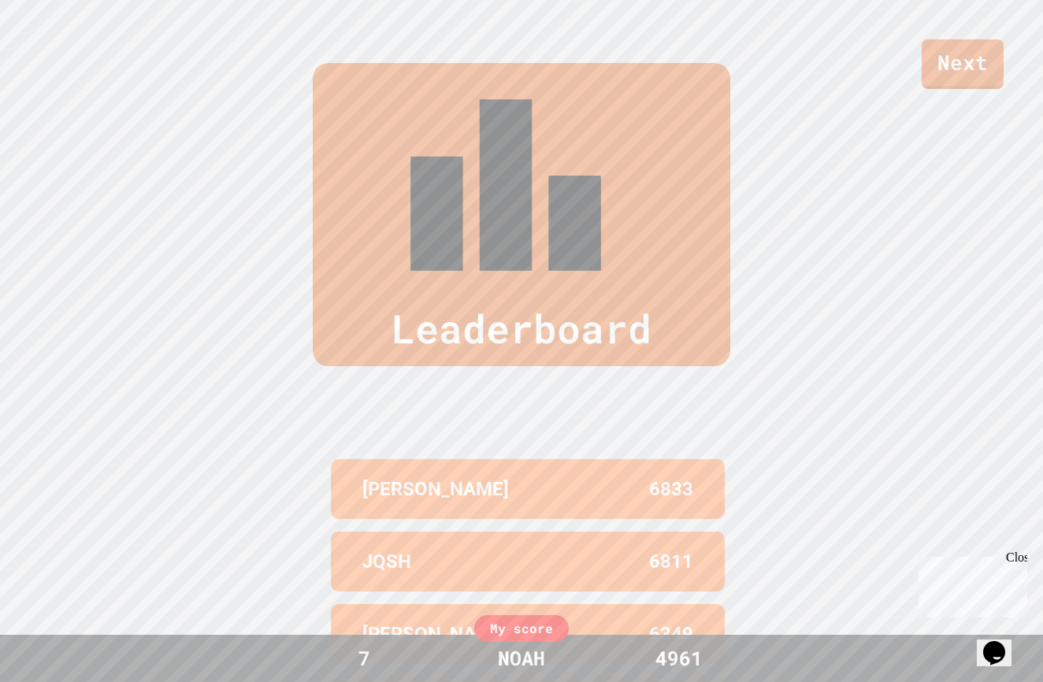
scroll to position [0, 0]
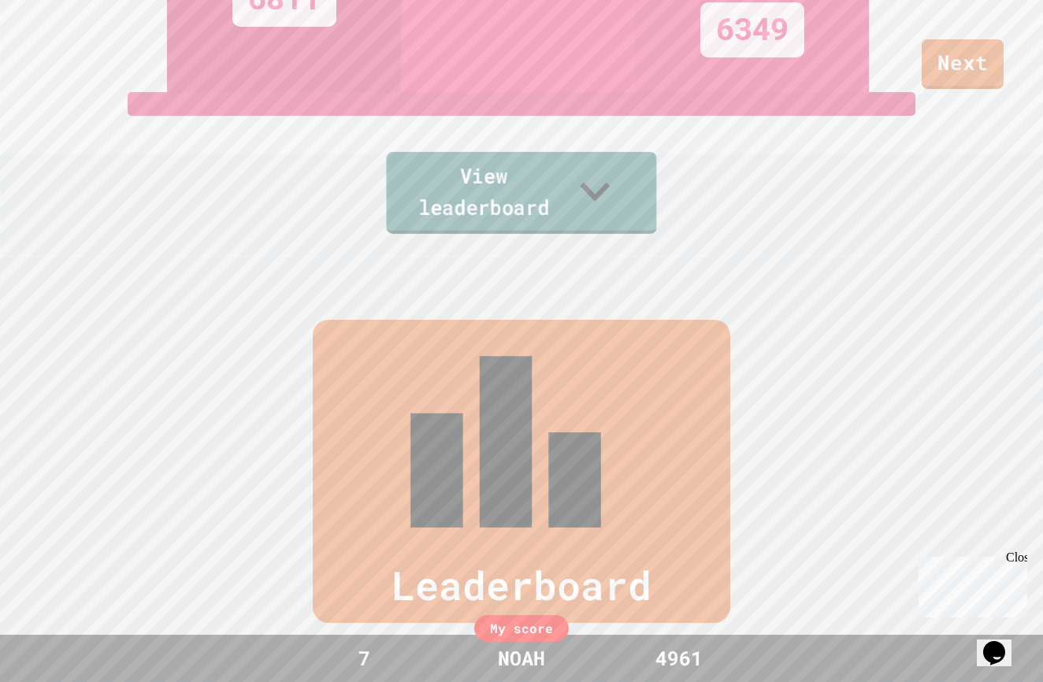
click at [599, 214] on link "View leaderboard" at bounding box center [522, 193] width 270 height 82
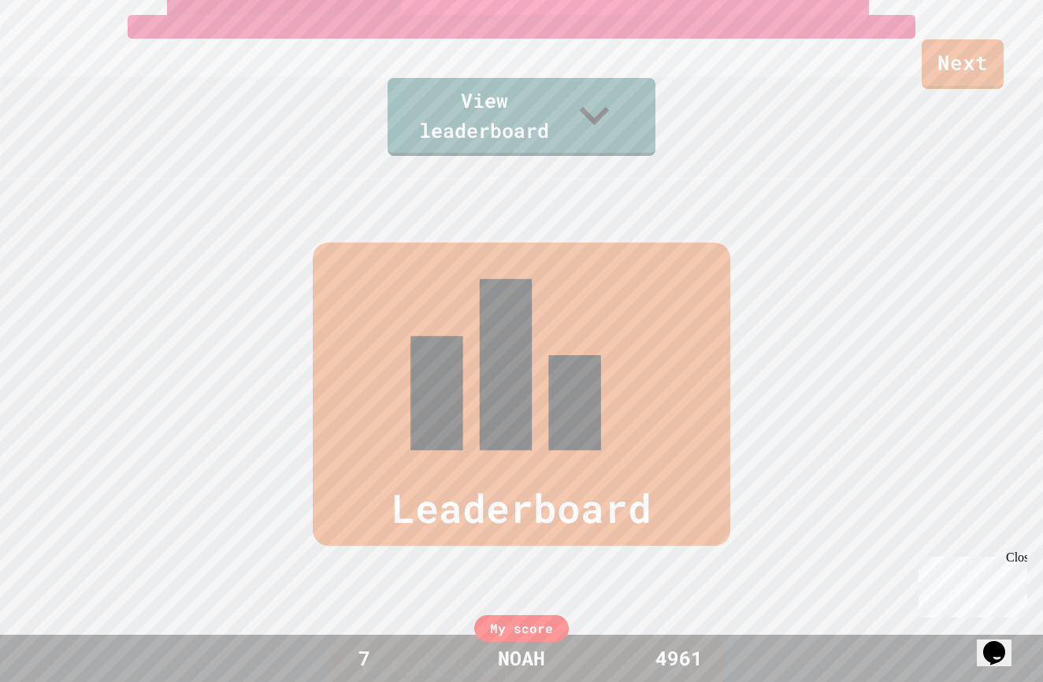
scroll to position [483, 0]
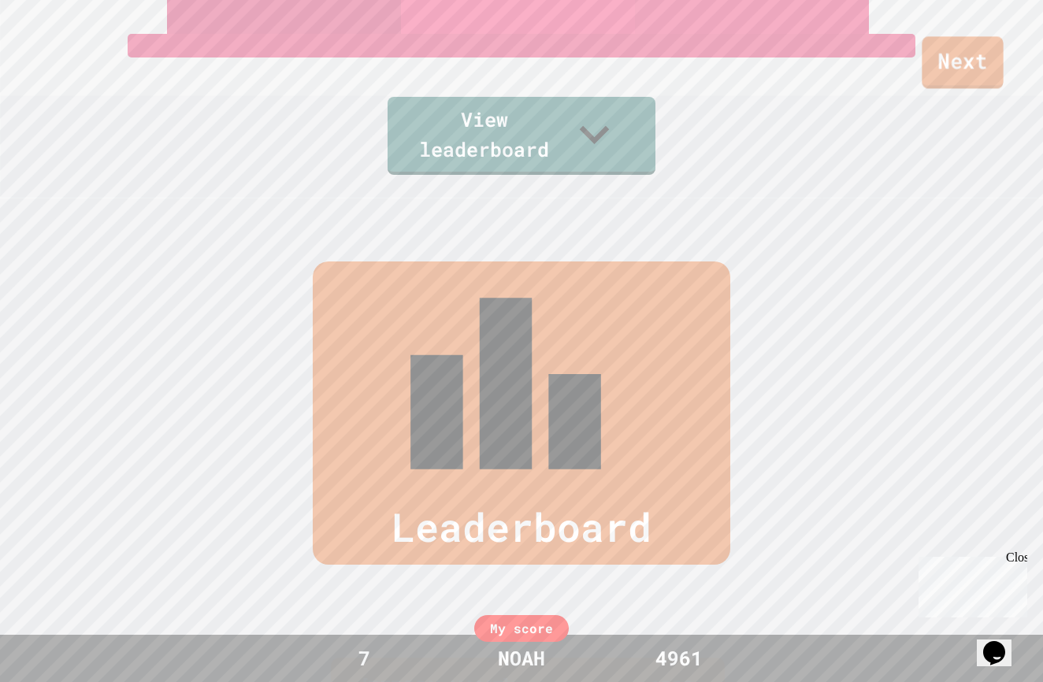
click at [979, 61] on link "Next" at bounding box center [961, 62] width 81 height 52
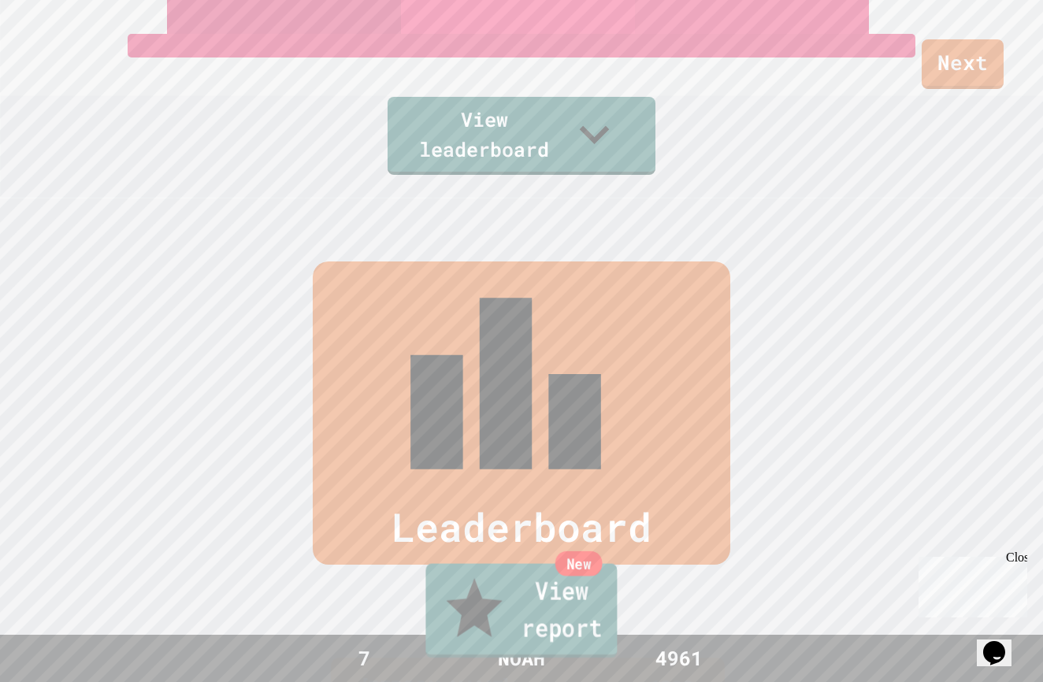
click at [587, 629] on link "New View report" at bounding box center [520, 611] width 191 height 94
